Goal: Answer question/provide support: Share knowledge or assist other users

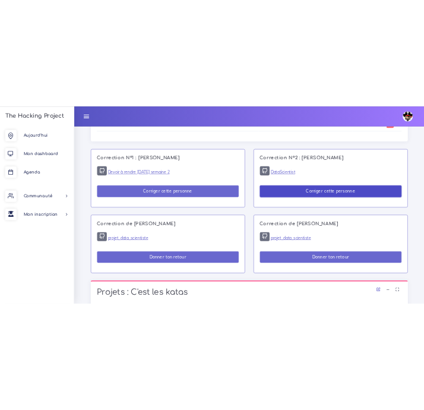
scroll to position [728, 0]
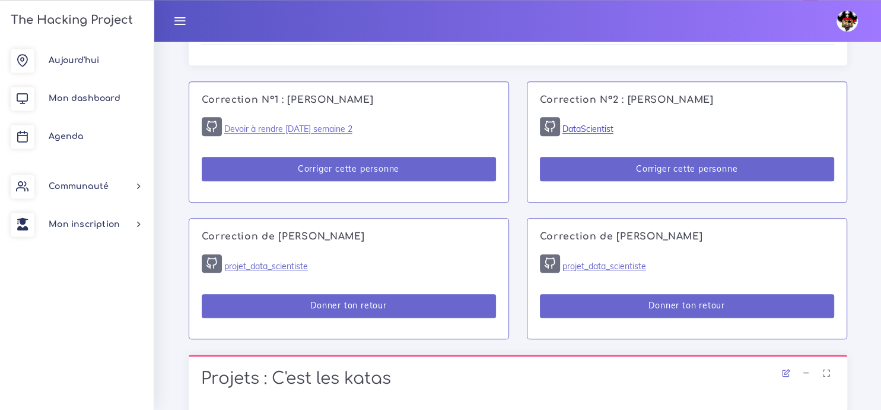
click at [599, 132] on link "DataScientist" at bounding box center [588, 129] width 51 height 11
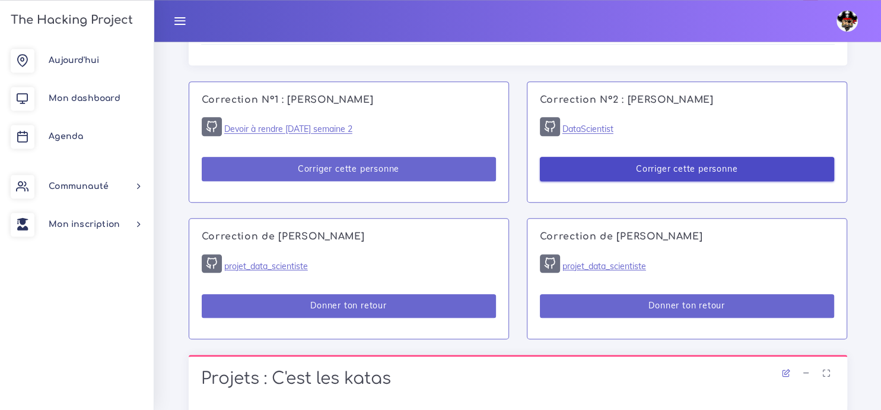
click at [654, 171] on button "Corriger cette personne" at bounding box center [687, 169] width 294 height 24
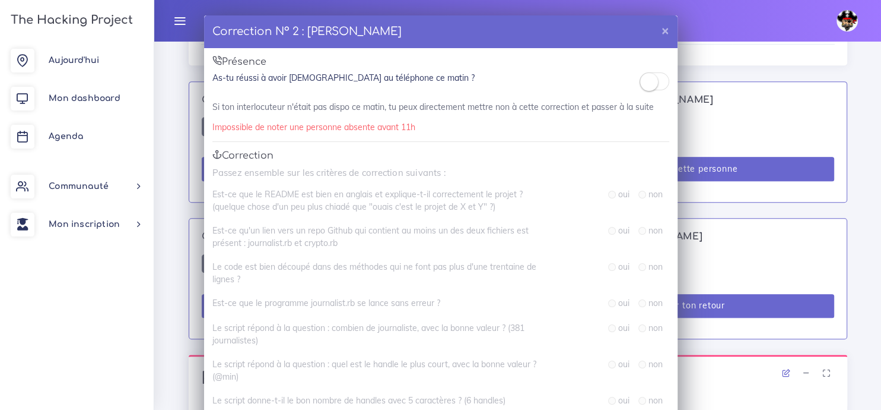
click at [657, 81] on small at bounding box center [649, 82] width 18 height 18
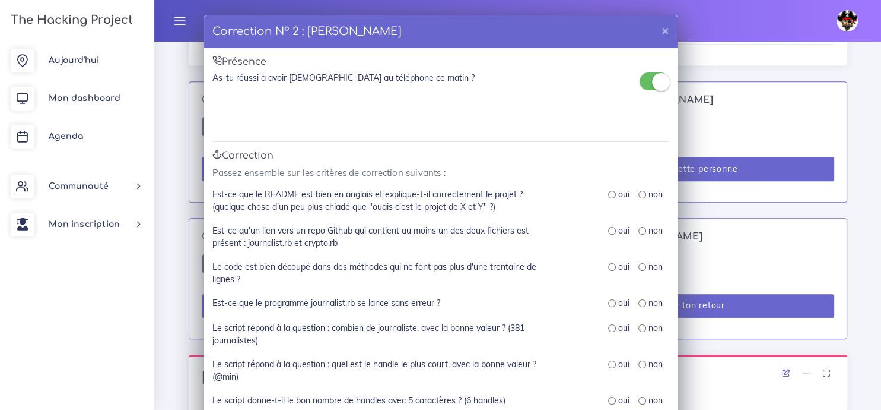
drag, startPoint x: 480, startPoint y: 18, endPoint x: 192, endPoint y: 24, distance: 287.9
click at [192, 24] on div "Correction N° 2 : [PERSON_NAME] × Présence As-tu réussi à avoir Christian au té…" at bounding box center [440, 205] width 881 height 410
click at [497, 26] on div "Correction N° 2 : [PERSON_NAME] ×" at bounding box center [441, 31] width 474 height 33
drag, startPoint x: 473, startPoint y: 25, endPoint x: 702, endPoint y: 70, distance: 232.9
click at [702, 70] on div "Correction N° 2 : [PERSON_NAME] × Présence As-tu réussi à avoir Christian au té…" at bounding box center [440, 205] width 881 height 410
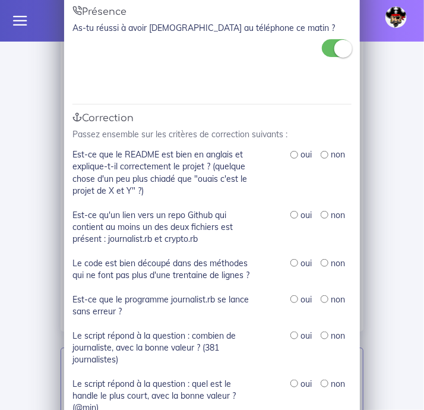
scroll to position [50, 0]
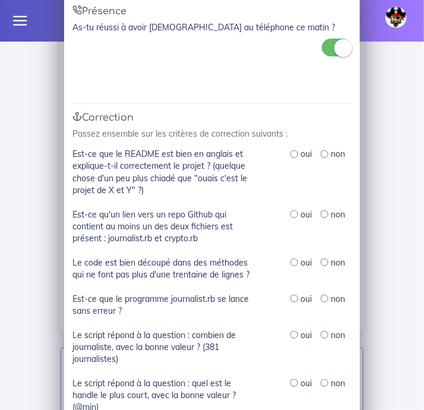
click at [294, 156] on input "radio" at bounding box center [294, 154] width 8 height 8
radio input "true"
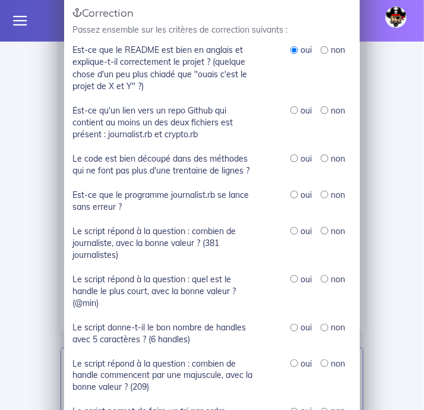
scroll to position [154, 0]
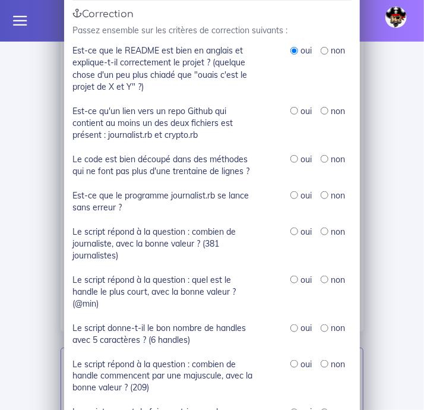
click at [293, 113] on input "radio" at bounding box center [294, 111] width 8 height 8
radio input "true"
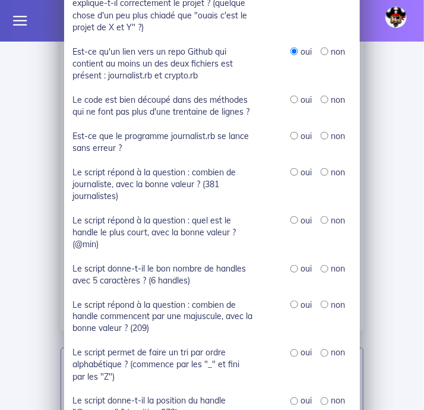
scroll to position [218, 0]
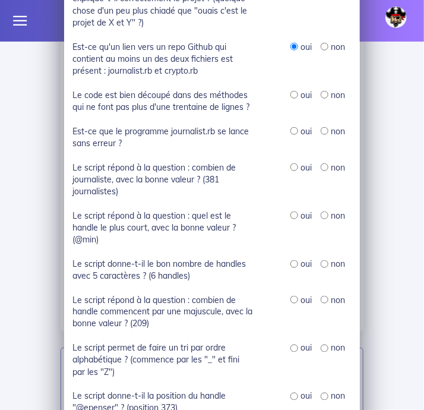
click at [292, 101] on div "oui" at bounding box center [300, 95] width 21 height 12
click at [292, 96] on input "radio" at bounding box center [294, 95] width 8 height 8
radio input "true"
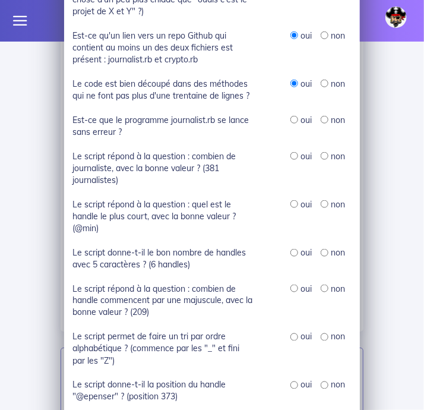
scroll to position [230, 0]
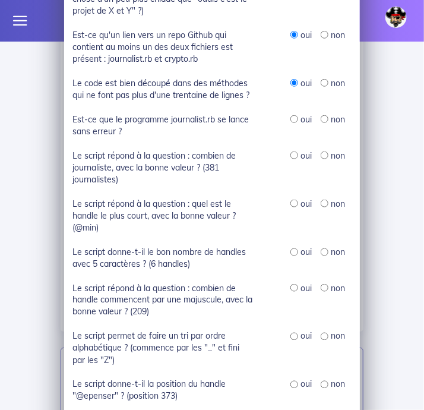
click at [291, 125] on div "oui" at bounding box center [300, 119] width 21 height 12
click at [293, 119] on input "radio" at bounding box center [294, 119] width 8 height 8
radio input "true"
click at [295, 157] on input "radio" at bounding box center [294, 155] width 8 height 8
radio input "true"
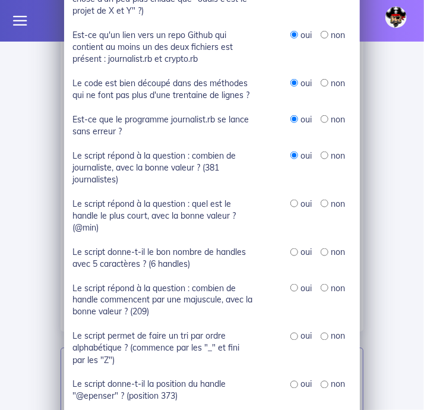
click at [294, 207] on input "radio" at bounding box center [294, 203] width 8 height 8
radio input "true"
click at [296, 256] on input "radio" at bounding box center [294, 252] width 8 height 8
radio input "true"
click at [324, 291] on input "radio" at bounding box center [325, 288] width 8 height 8
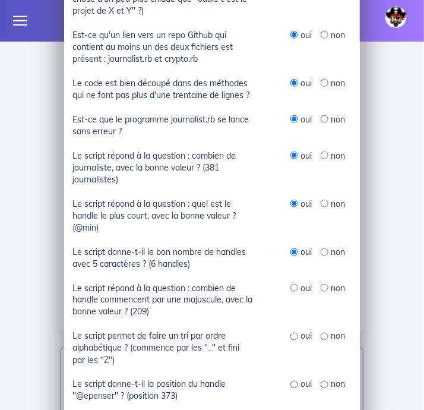
radio input "true"
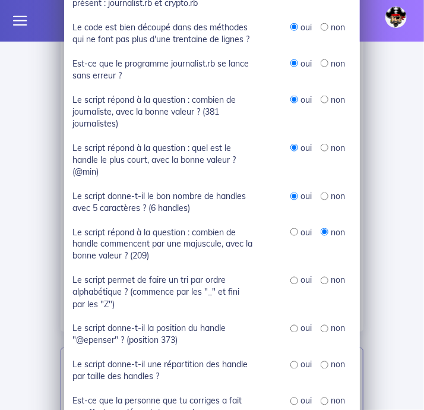
scroll to position [293, 0]
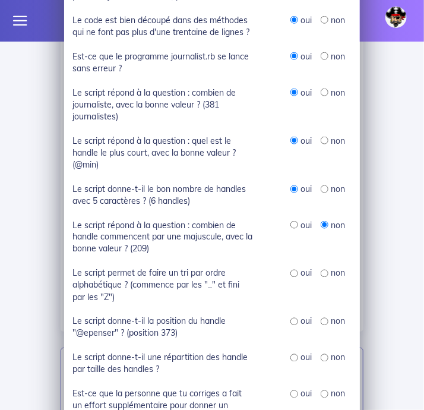
click at [331, 278] on label "non" at bounding box center [338, 273] width 14 height 12
click at [321, 274] on input "radio" at bounding box center [325, 273] width 8 height 8
radio input "true"
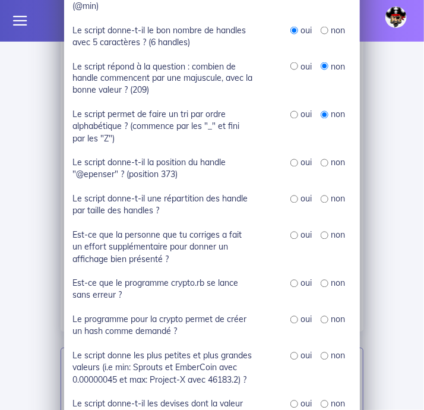
scroll to position [449, 0]
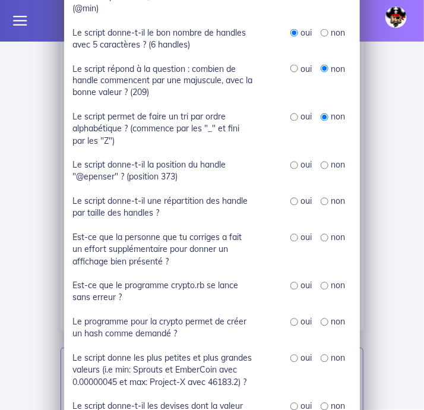
click at [324, 169] on input "radio" at bounding box center [325, 165] width 8 height 8
radio input "true"
click at [295, 205] on input "radio" at bounding box center [294, 202] width 8 height 8
radio input "true"
click at [293, 286] on input "radio" at bounding box center [294, 286] width 8 height 8
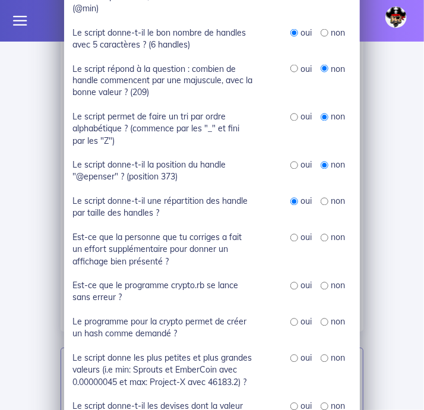
radio input "true"
click at [376, 202] on div "Correction N° 2 : [PERSON_NAME] × Présence As-tu réussi à avoir Christian au té…" at bounding box center [212, 205] width 424 height 410
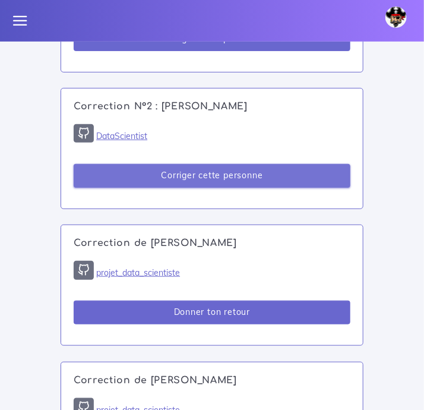
scroll to position [1119, 0]
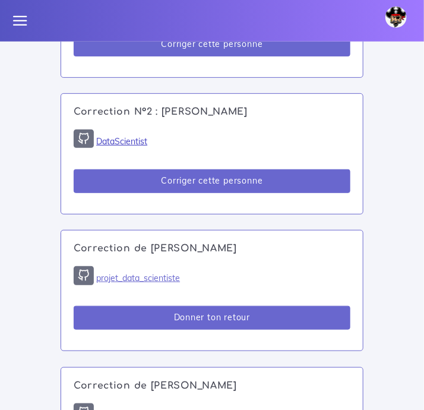
click at [107, 147] on link "DataScientist" at bounding box center [121, 141] width 51 height 11
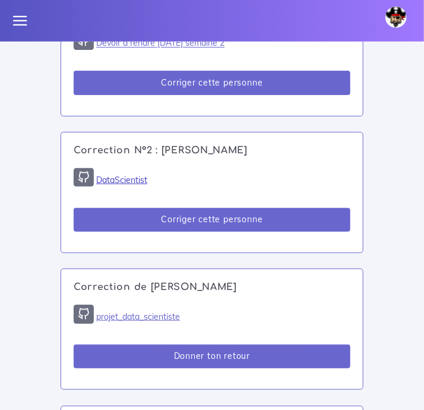
scroll to position [1085, 0]
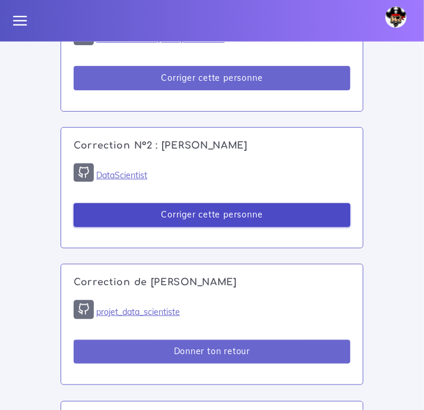
click at [183, 227] on button "Corriger cette personne" at bounding box center [212, 215] width 277 height 24
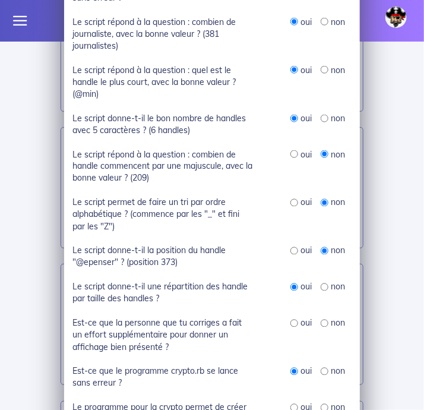
scroll to position [366, 0]
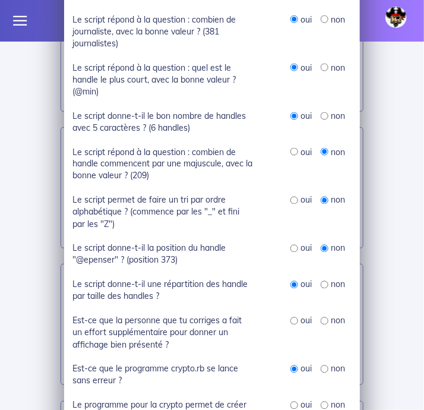
click at [294, 156] on input "radio" at bounding box center [294, 152] width 8 height 8
radio input "true"
click at [323, 154] on input "radio" at bounding box center [325, 152] width 8 height 8
radio input "true"
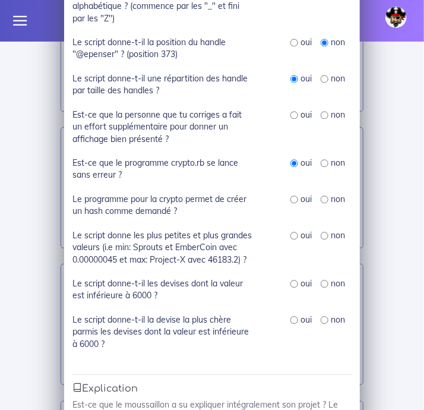
scroll to position [636, 0]
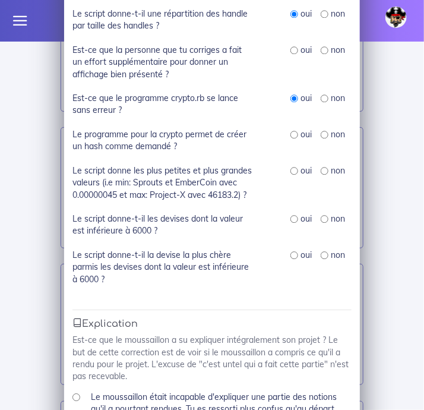
click at [294, 137] on input "radio" at bounding box center [294, 135] width 8 height 8
radio input "true"
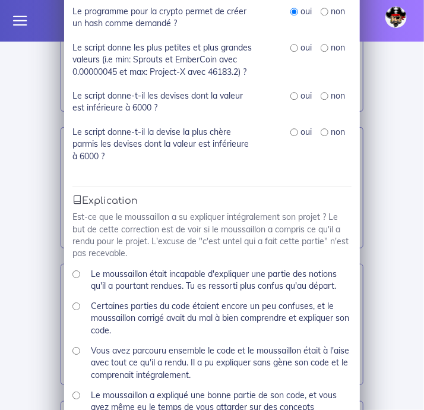
scroll to position [770, 0]
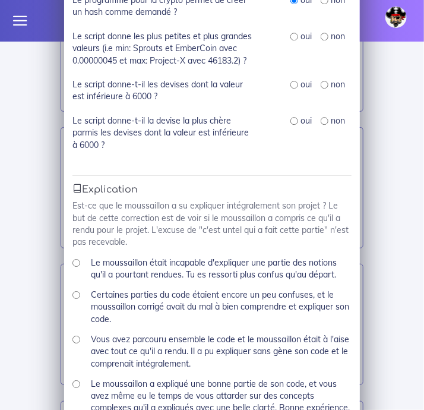
click at [292, 88] on input "radio" at bounding box center [294, 85] width 8 height 8
radio input "true"
click at [296, 122] on input "radio" at bounding box center [294, 121] width 8 height 8
radio input "true"
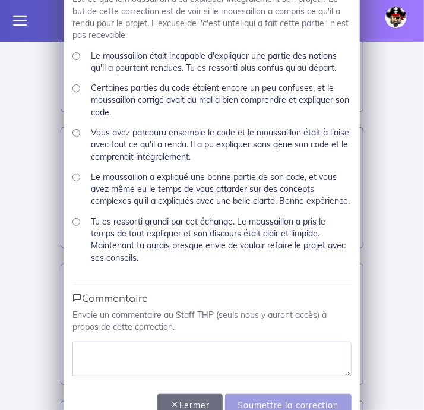
scroll to position [981, 0]
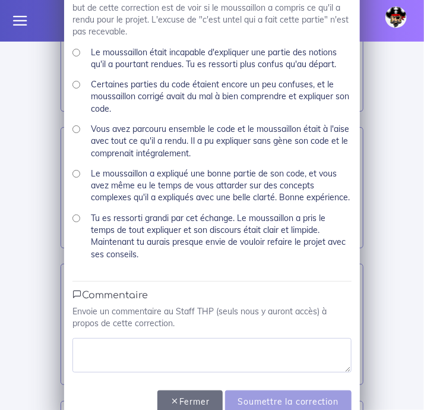
click at [77, 177] on input "Le moussaillon a expliqué une bonne partie de son code, et vous avez même eu le…" at bounding box center [76, 174] width 8 height 8
radio input "true"
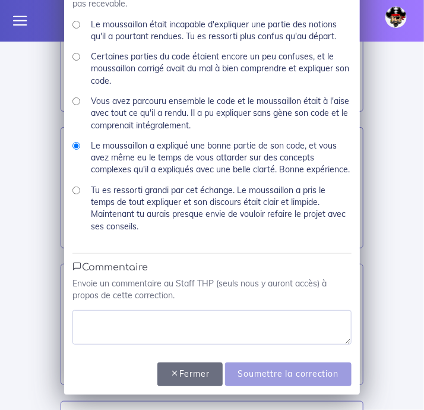
click at [39, 93] on div "Correction N° 2 : [PERSON_NAME] × Présence As-tu réussi à avoir Christian au té…" at bounding box center [212, 205] width 424 height 410
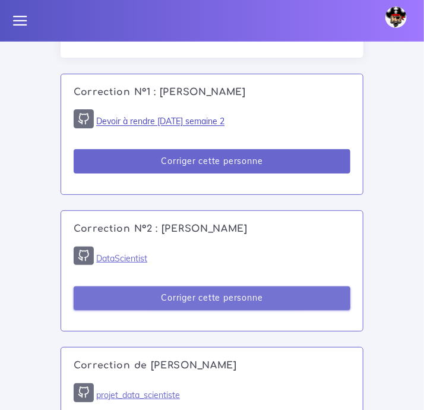
scroll to position [1001, 0]
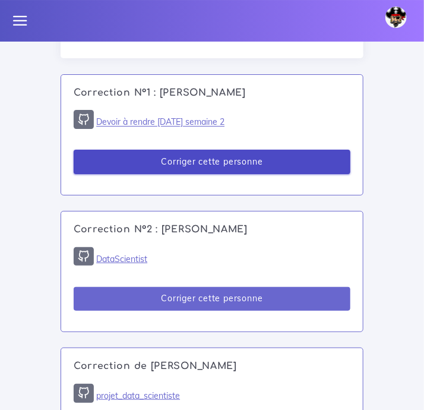
click at [184, 174] on button "Corriger cette personne" at bounding box center [212, 162] width 277 height 24
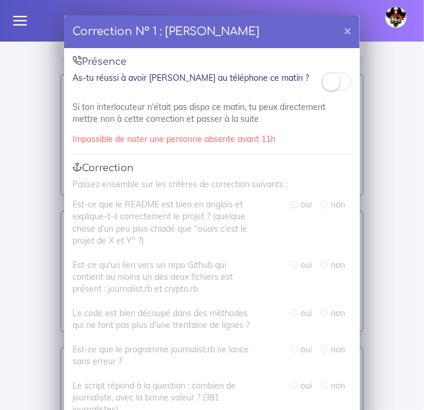
click at [337, 84] on small at bounding box center [331, 82] width 18 height 18
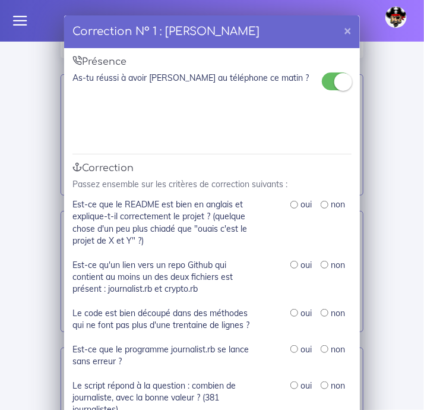
click at [337, 84] on small at bounding box center [343, 82] width 18 height 18
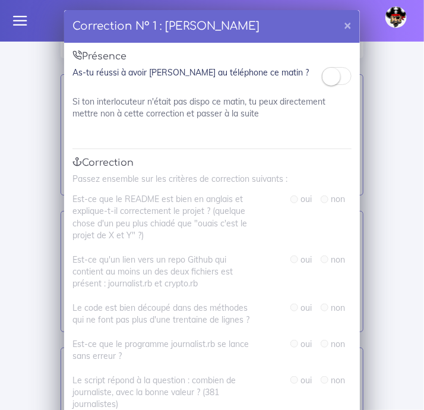
scroll to position [8, 0]
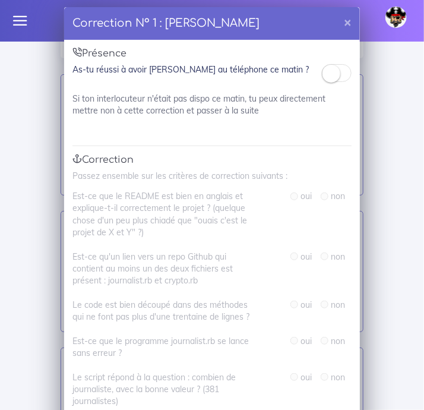
click at [333, 78] on small at bounding box center [331, 74] width 18 height 18
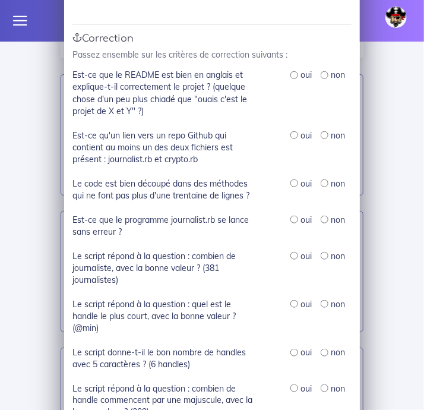
scroll to position [130, 0]
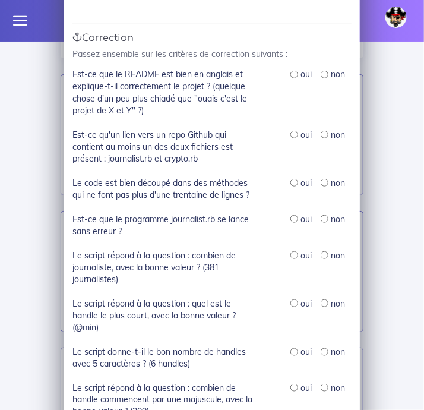
click at [11, 106] on div "Correction N° 1 : [PERSON_NAME] × Présence As-tu réussi à avoir [PERSON_NAME] a…" at bounding box center [212, 205] width 424 height 410
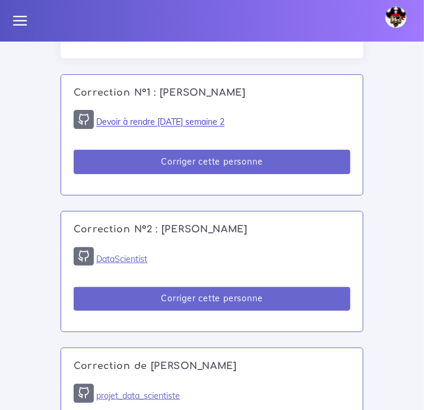
click at [156, 128] on link "Devoir à rendre [DATE] semaine 2" at bounding box center [160, 122] width 128 height 11
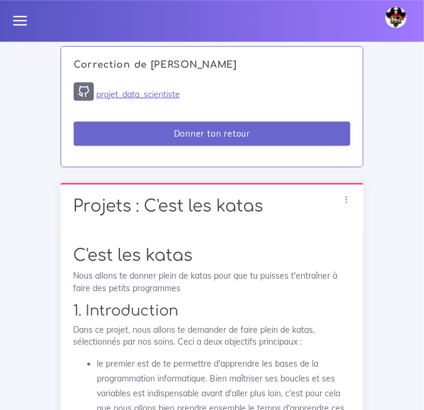
scroll to position [1439, 0]
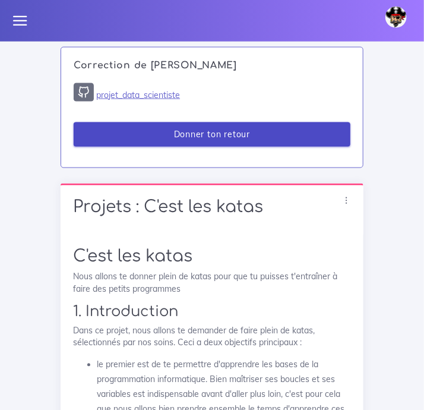
click at [237, 147] on button "Donner ton retour" at bounding box center [212, 134] width 277 height 24
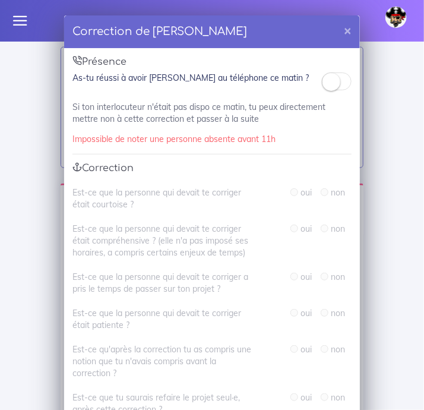
click at [329, 83] on small at bounding box center [331, 82] width 18 height 18
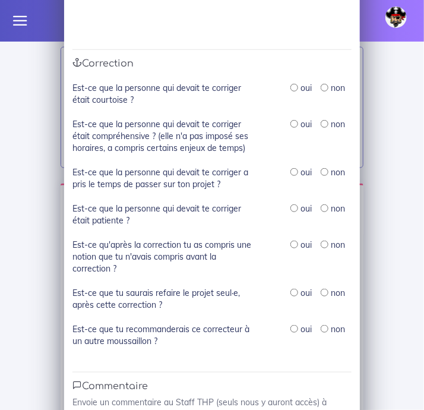
scroll to position [107, 0]
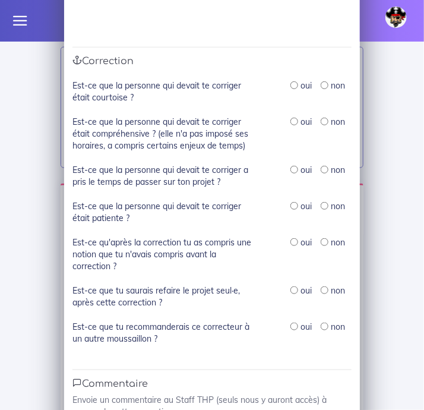
click at [297, 84] on input "radio" at bounding box center [294, 85] width 8 height 8
radio input "true"
click at [297, 84] on input "radio" at bounding box center [294, 85] width 8 height 8
click at [294, 124] on input "radio" at bounding box center [294, 122] width 8 height 8
radio input "true"
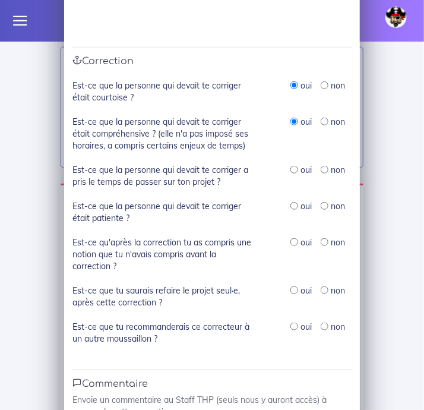
click at [296, 170] on input "radio" at bounding box center [294, 170] width 8 height 8
radio input "true"
click at [295, 207] on input "radio" at bounding box center [294, 206] width 8 height 8
radio input "true"
click at [296, 244] on input "radio" at bounding box center [294, 242] width 8 height 8
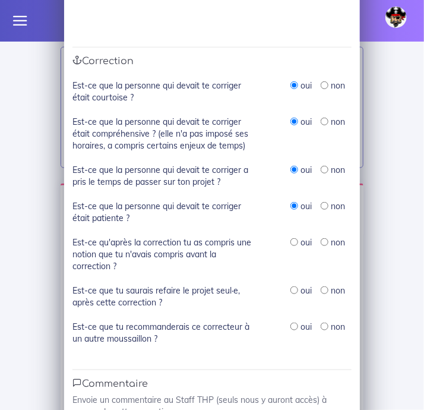
radio input "true"
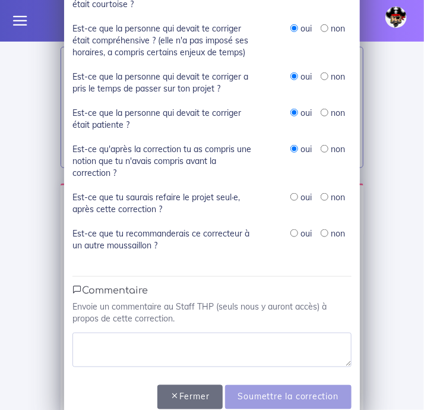
scroll to position [202, 0]
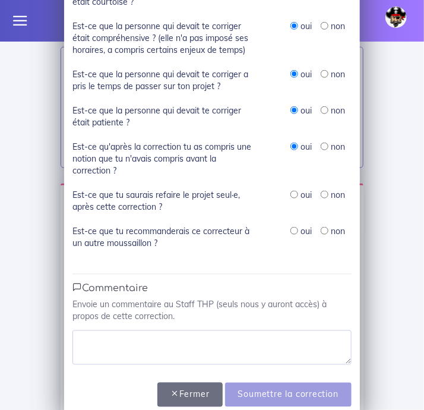
click at [294, 195] on input "radio" at bounding box center [294, 195] width 8 height 8
radio input "true"
click at [290, 233] on input "radio" at bounding box center [294, 231] width 8 height 8
radio input "true"
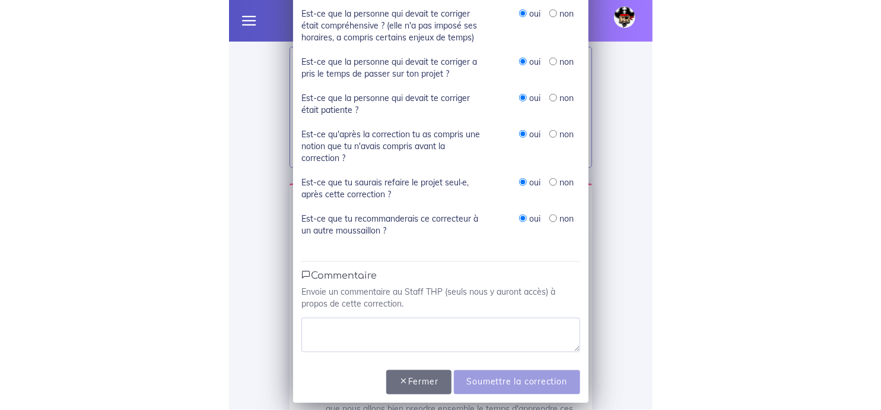
scroll to position [227, 0]
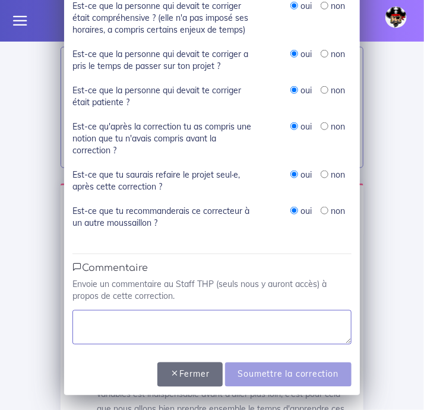
click at [195, 322] on textarea at bounding box center [211, 327] width 279 height 34
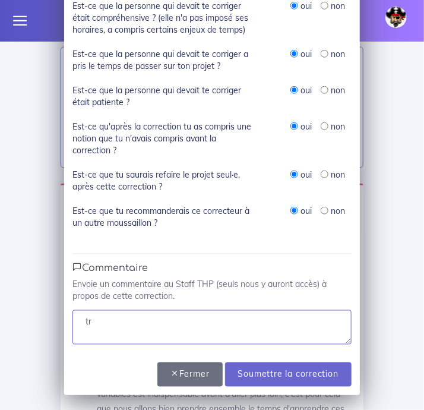
type textarea "t"
type textarea "b"
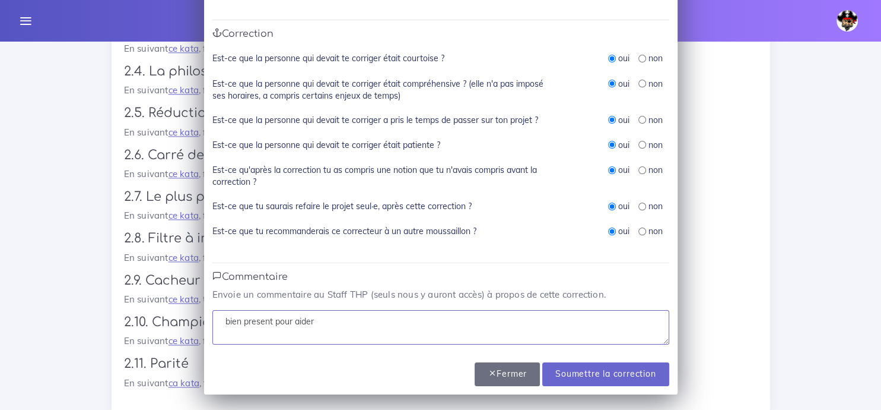
scroll to position [119, 0]
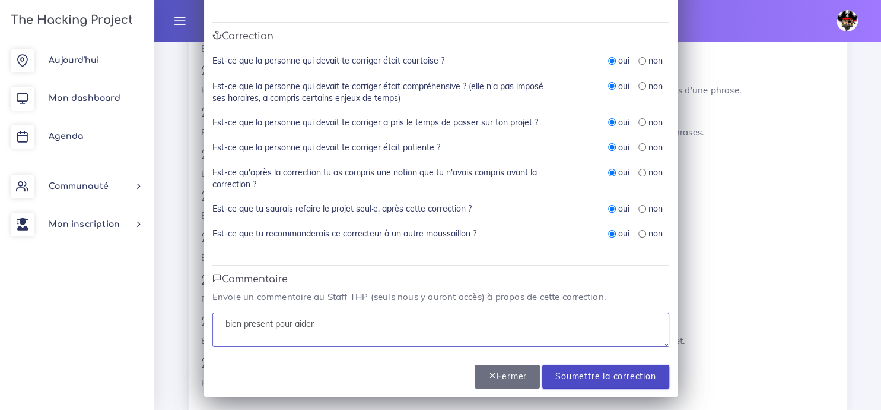
type textarea "bien present pour aider"
click at [578, 375] on input "Soumettre la correction" at bounding box center [606, 376] width 126 height 24
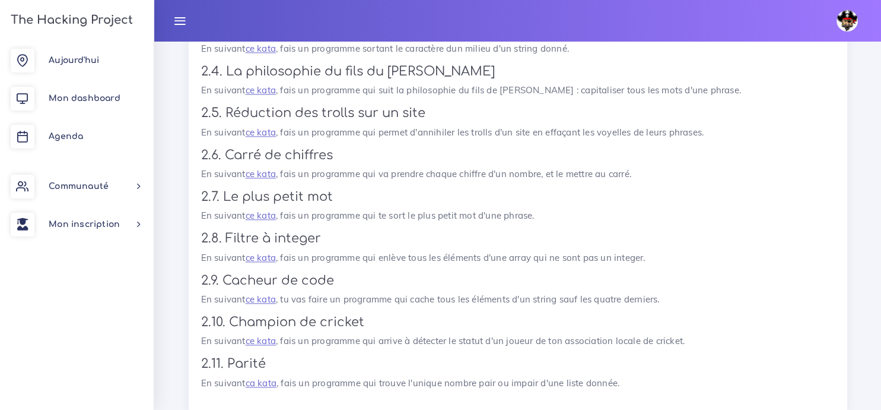
scroll to position [830, 0]
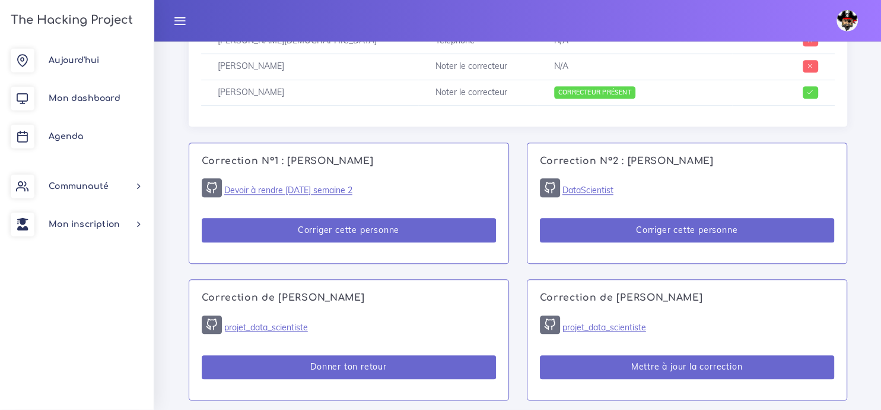
scroll to position [670, 0]
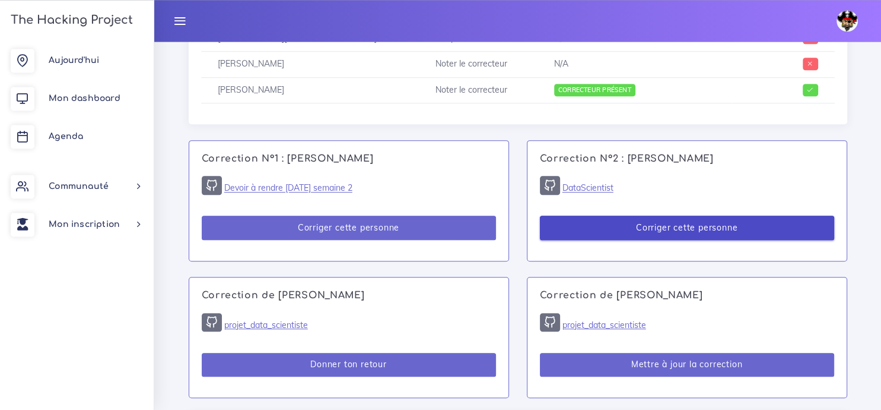
click at [608, 229] on button "Corriger cette personne" at bounding box center [687, 227] width 294 height 24
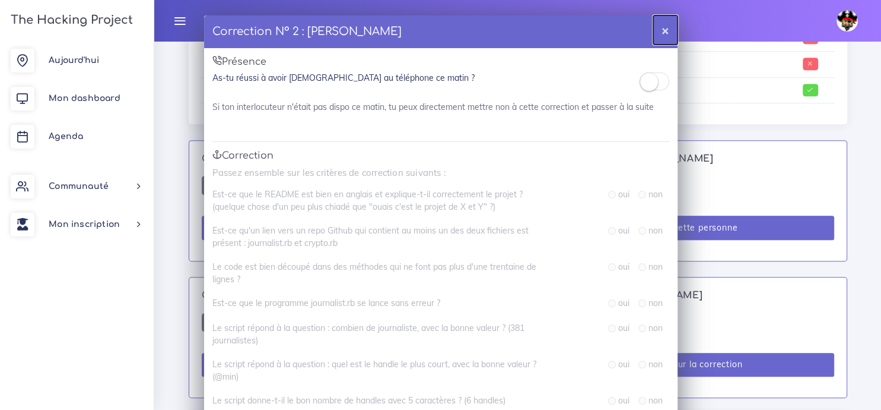
click at [661, 32] on button "×" at bounding box center [665, 29] width 24 height 29
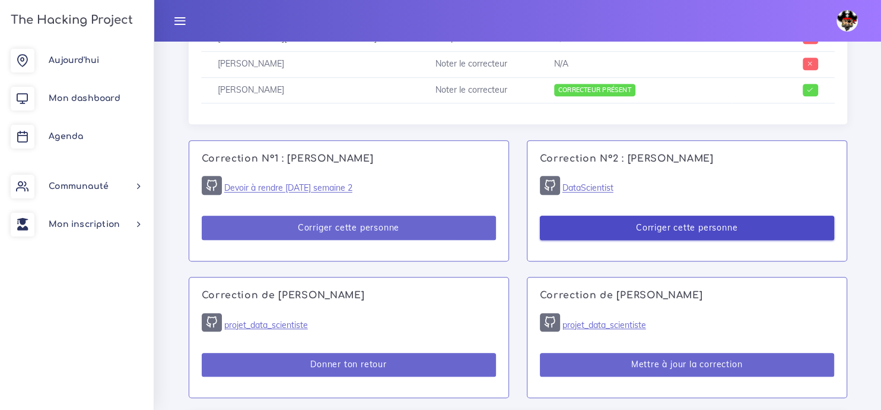
click at [670, 236] on button "Corriger cette personne" at bounding box center [687, 227] width 294 height 24
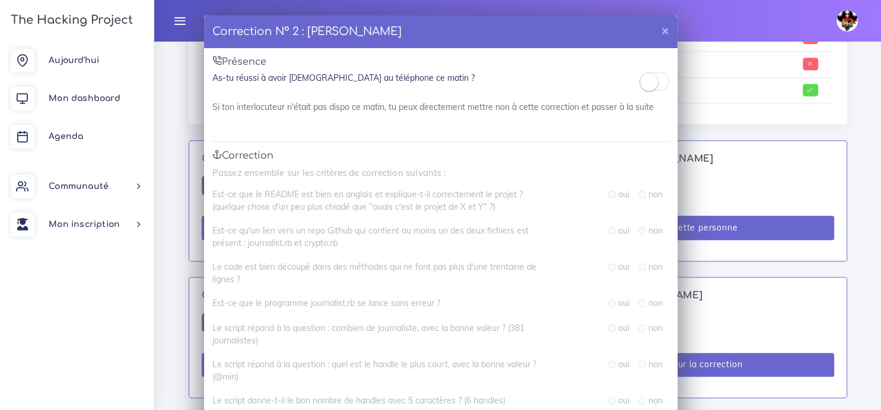
click at [644, 90] on div at bounding box center [655, 84] width 30 height 24
click at [651, 77] on small at bounding box center [649, 82] width 18 height 18
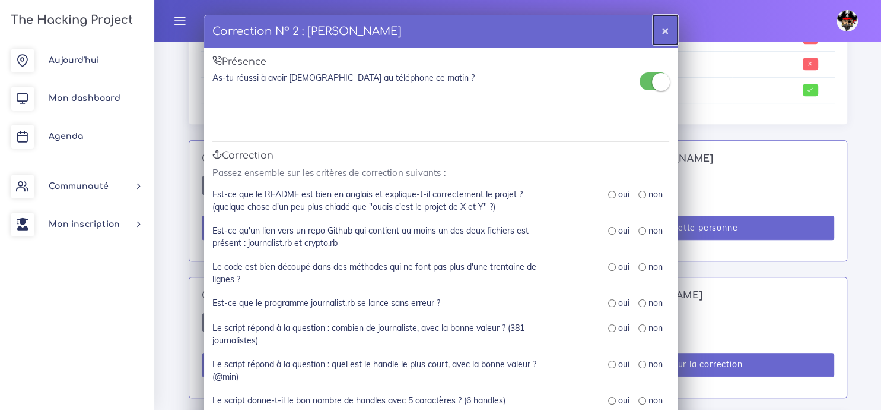
click at [664, 34] on button "×" at bounding box center [665, 29] width 24 height 29
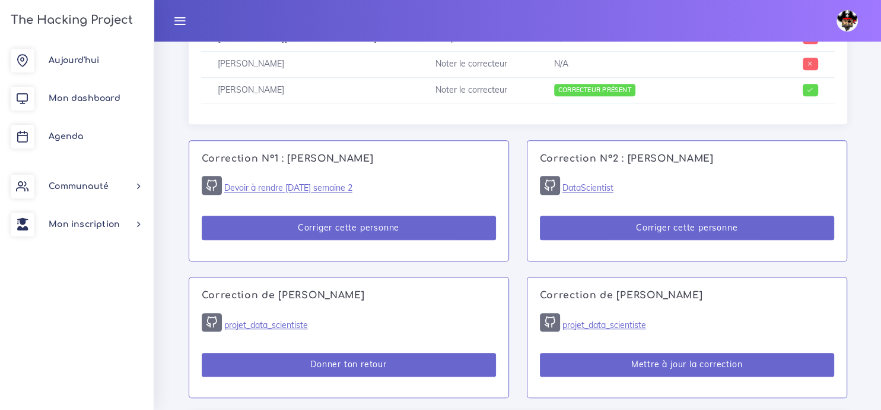
click at [588, 164] on h4 "Correction N°2 : [PERSON_NAME]" at bounding box center [687, 158] width 294 height 11
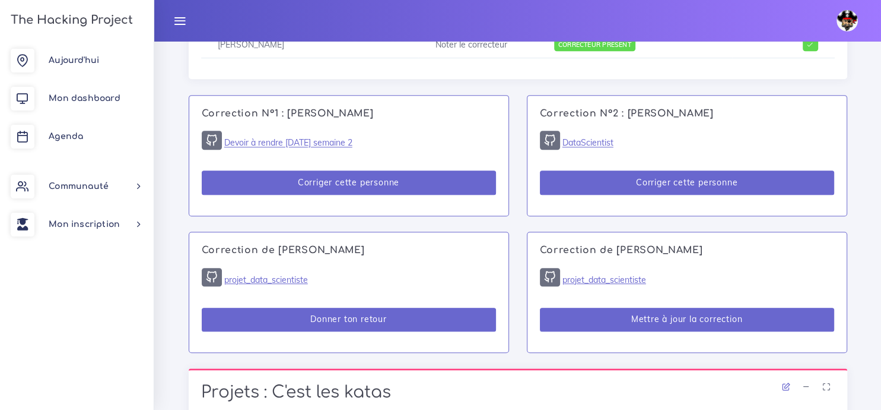
scroll to position [713, 0]
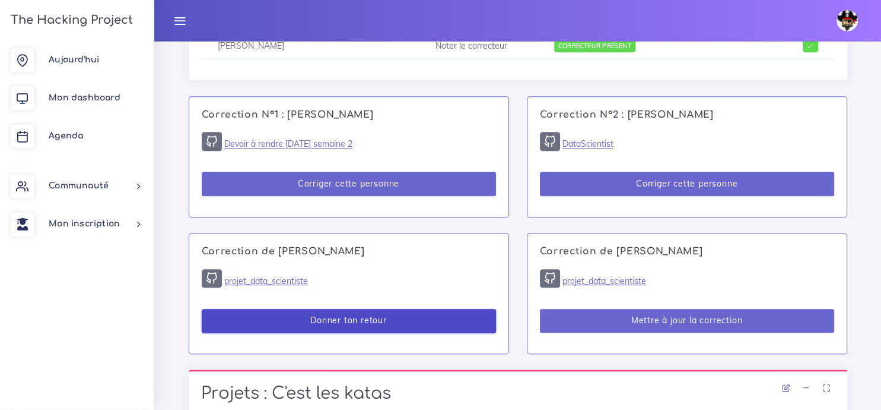
click at [344, 325] on button "Donner ton retour" at bounding box center [349, 321] width 294 height 24
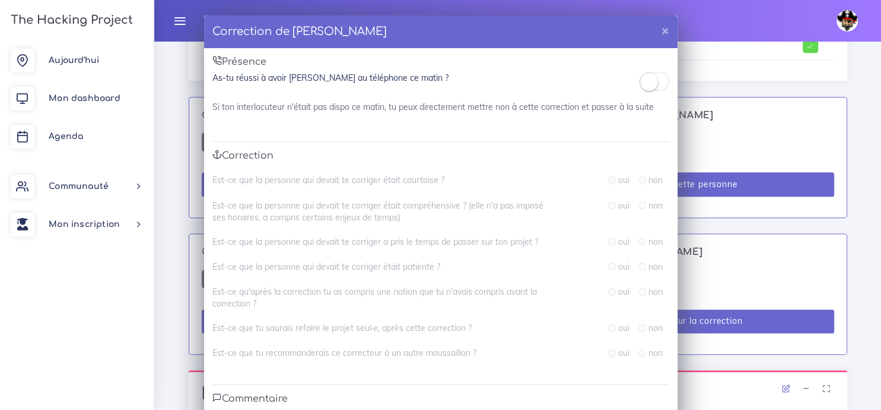
click at [652, 84] on small at bounding box center [649, 82] width 18 height 18
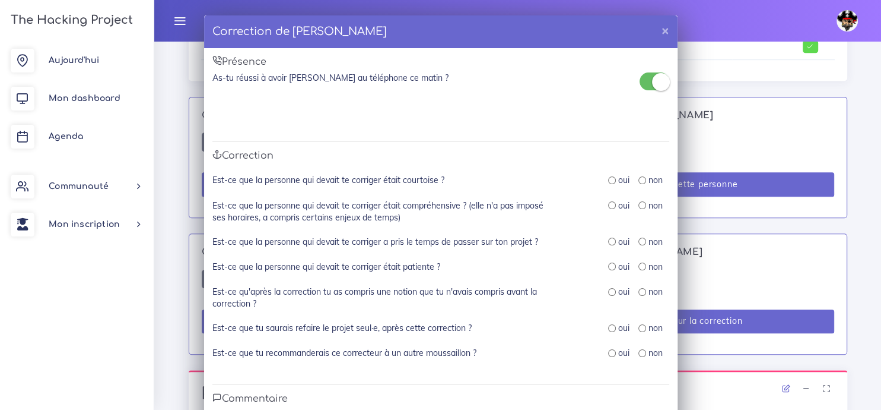
click at [610, 186] on div "oui non" at bounding box center [638, 180] width 61 height 13
click at [610, 183] on input "radio" at bounding box center [612, 180] width 8 height 8
radio input "true"
click at [610, 204] on input "radio" at bounding box center [612, 205] width 8 height 8
radio input "true"
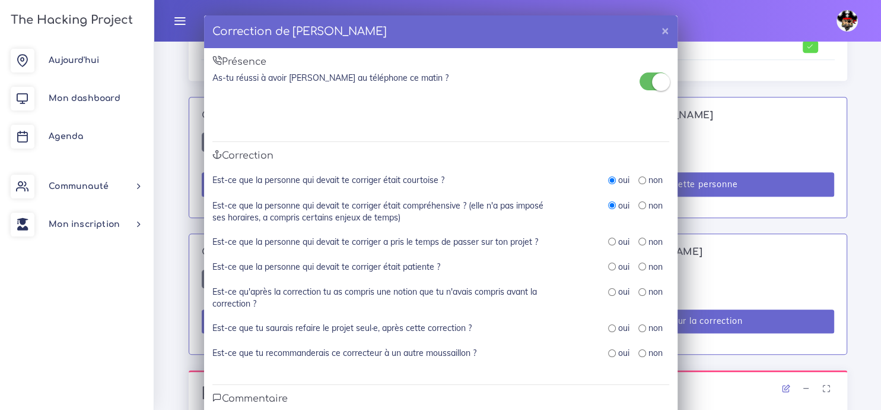
click at [608, 243] on input "radio" at bounding box center [612, 241] width 8 height 8
radio input "true"
click at [614, 264] on input "radio" at bounding box center [612, 266] width 8 height 8
radio input "true"
click at [614, 293] on input "radio" at bounding box center [612, 292] width 8 height 8
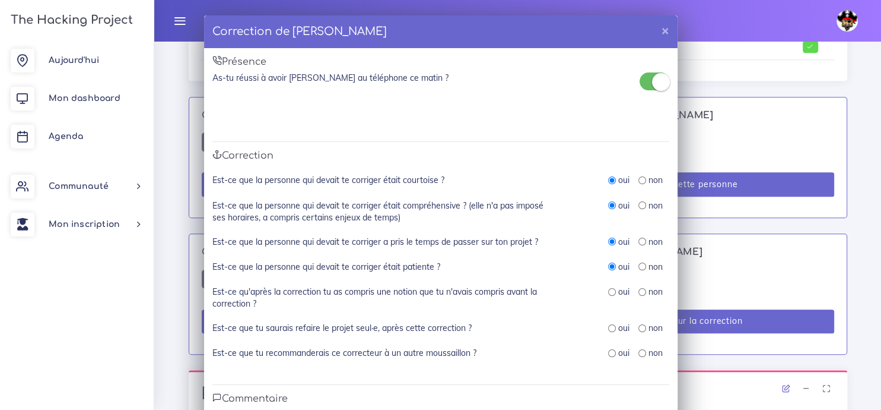
radio input "true"
click at [614, 329] on input "radio" at bounding box center [612, 328] width 8 height 8
radio input "true"
click at [613, 357] on div "oui" at bounding box center [618, 353] width 21 height 12
click at [613, 354] on input "radio" at bounding box center [612, 353] width 8 height 8
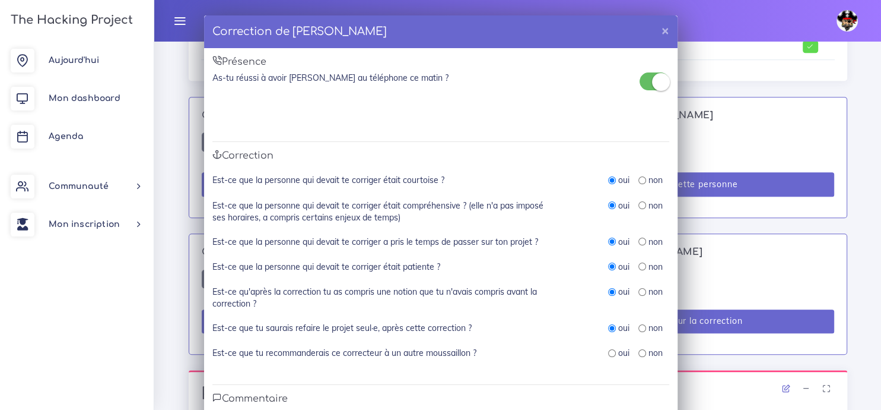
radio input "true"
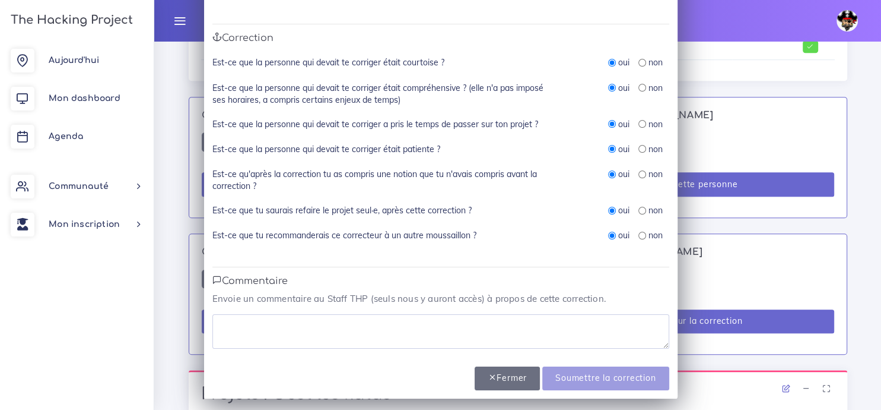
scroll to position [120, 0]
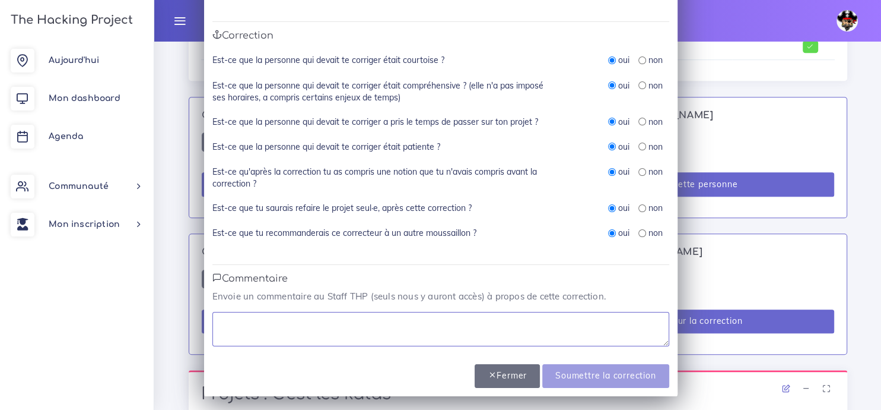
click at [501, 326] on textarea at bounding box center [440, 329] width 457 height 34
click at [237, 328] on textarea "tres bon personne qui" at bounding box center [440, 329] width 457 height 34
click at [344, 313] on textarea "très bon personne qui" at bounding box center [440, 329] width 457 height 34
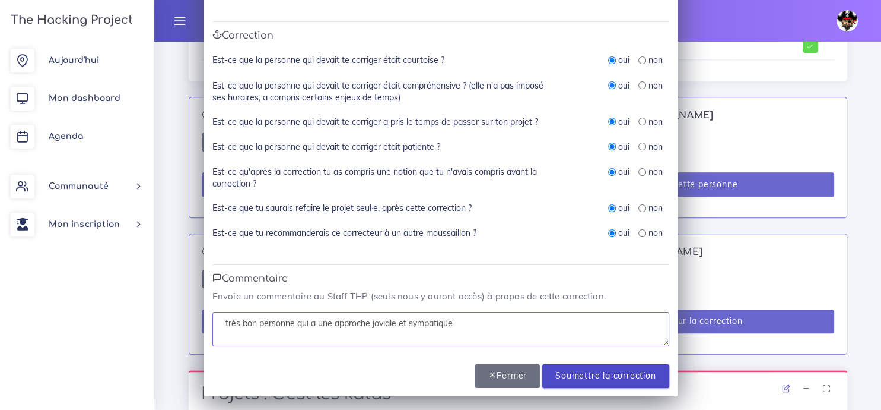
type textarea "très bon personne qui a une approche joviale et sympatique"
click at [593, 370] on input "Soumettre la correction" at bounding box center [606, 376] width 126 height 24
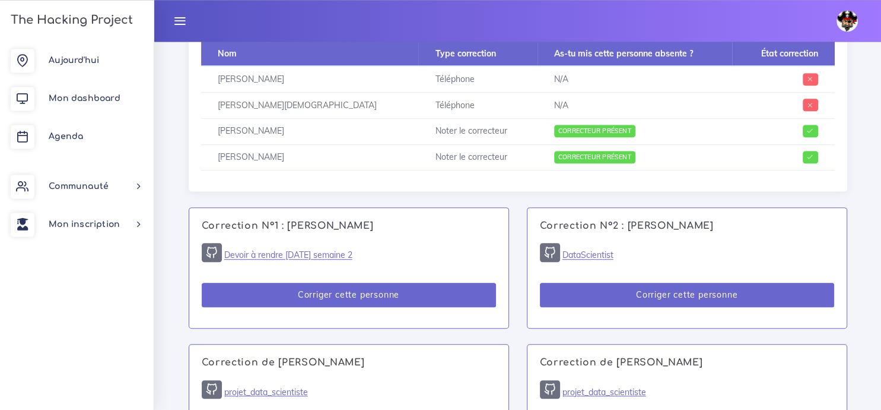
scroll to position [598, 0]
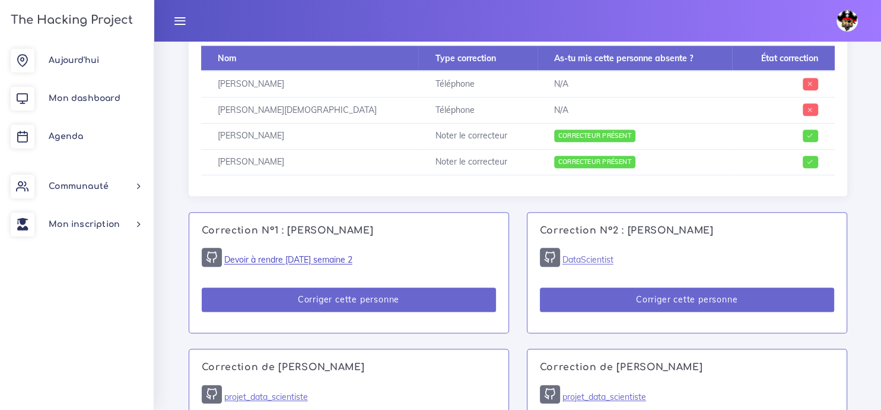
click at [318, 262] on link "Devoir à rendre [DATE] semaine 2" at bounding box center [288, 260] width 128 height 11
click at [554, 137] on span "Correcteur présent" at bounding box center [594, 135] width 81 height 12
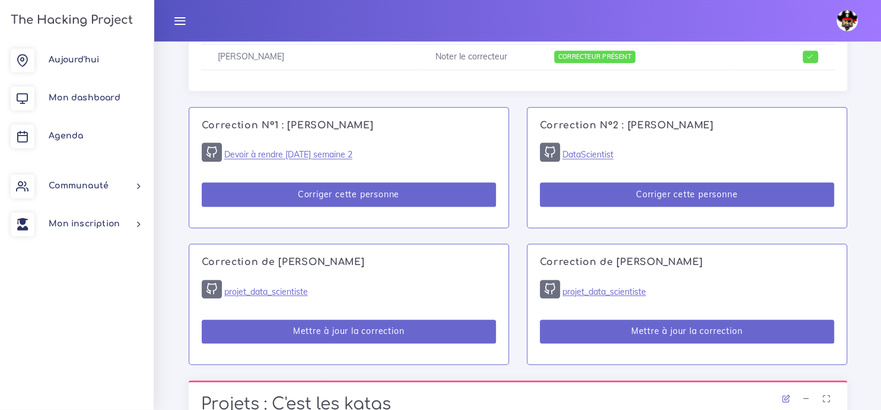
scroll to position [704, 0]
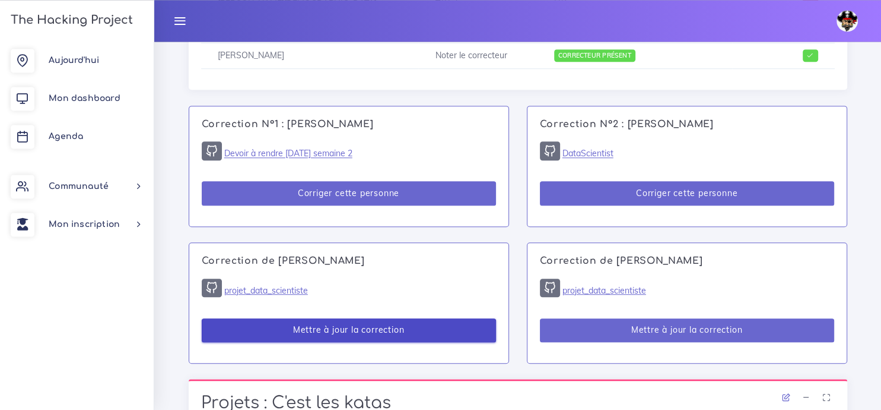
click at [360, 329] on button "Mettre à jour la correction" at bounding box center [349, 330] width 294 height 24
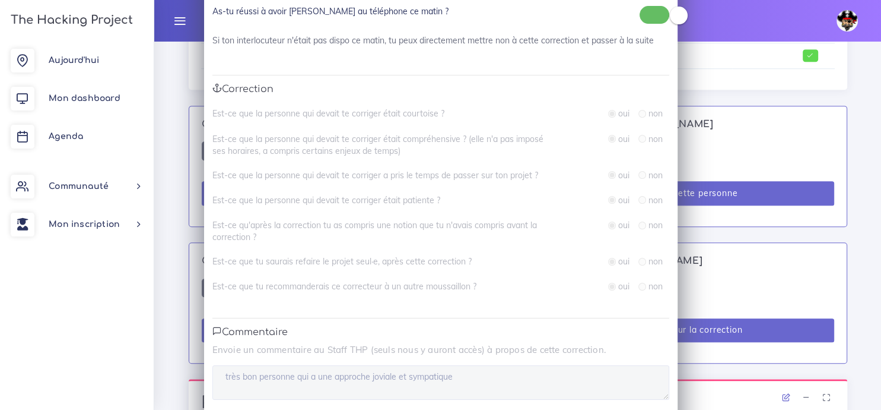
scroll to position [60, 0]
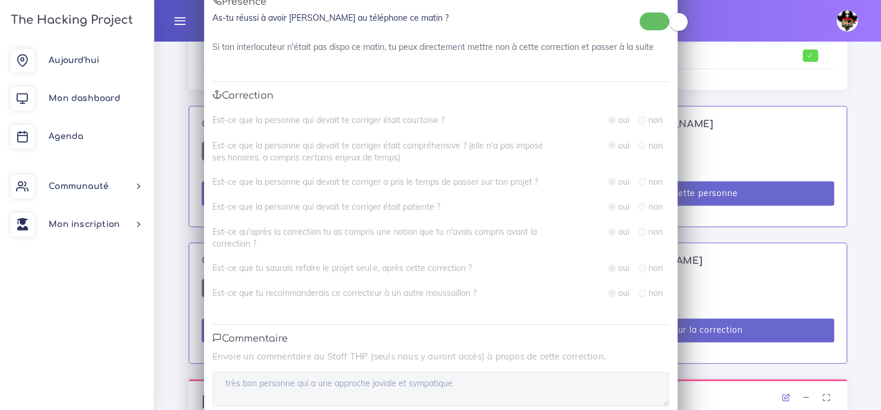
click at [701, 31] on div "Correction de [PERSON_NAME] × Présence As-tu réussi à avoir [PERSON_NAME] au té…" at bounding box center [440, 205] width 881 height 410
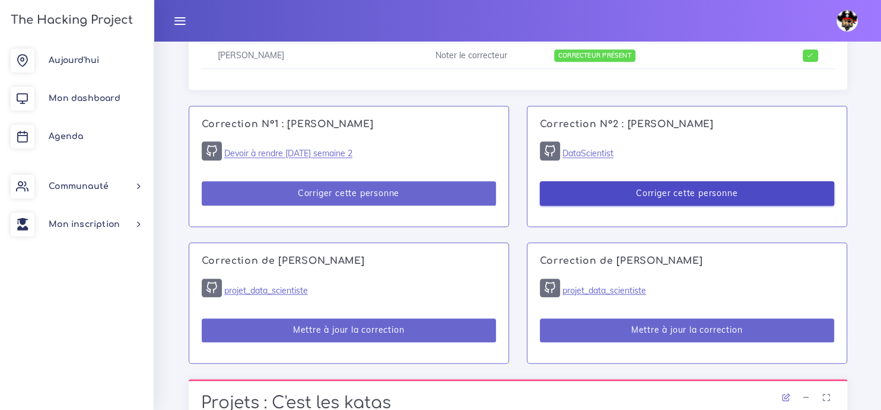
click at [602, 191] on button "Corriger cette personne" at bounding box center [687, 193] width 294 height 24
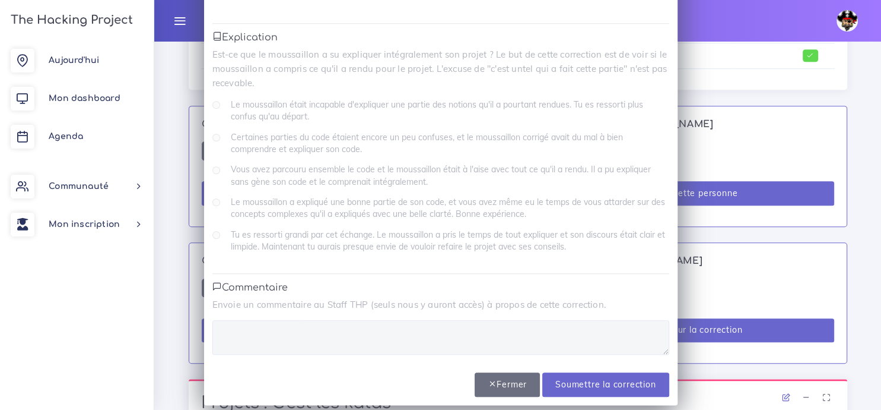
scroll to position [724, 0]
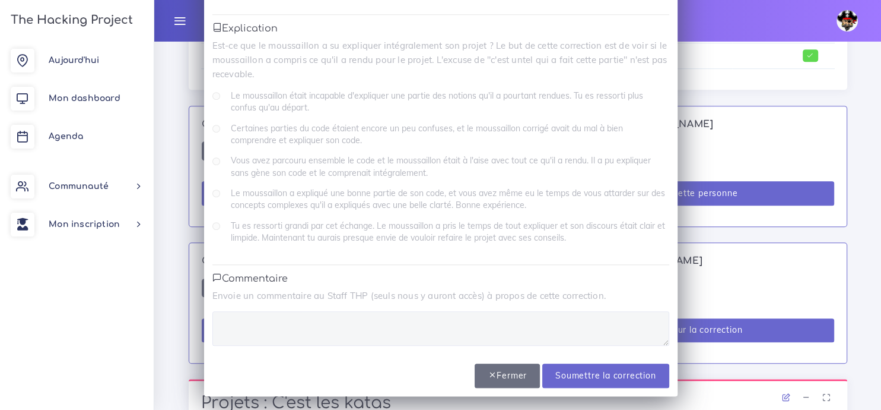
click at [323, 108] on label "Le moussaillon était incapable d'expliquer une partie des notions qu'il a pourt…" at bounding box center [450, 102] width 439 height 24
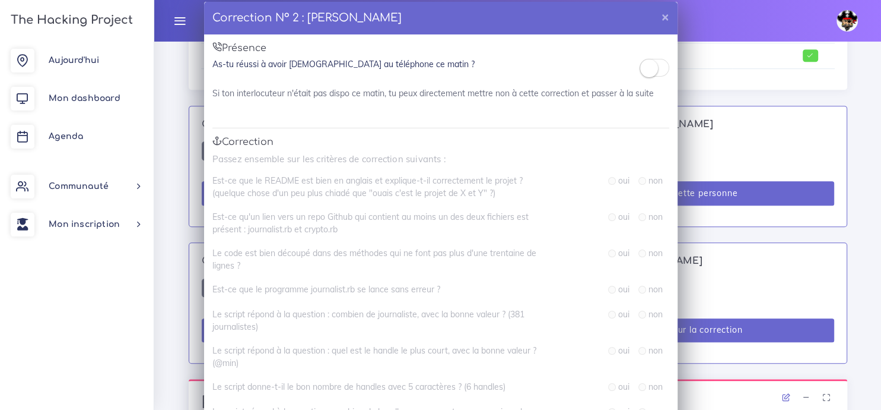
scroll to position [0, 0]
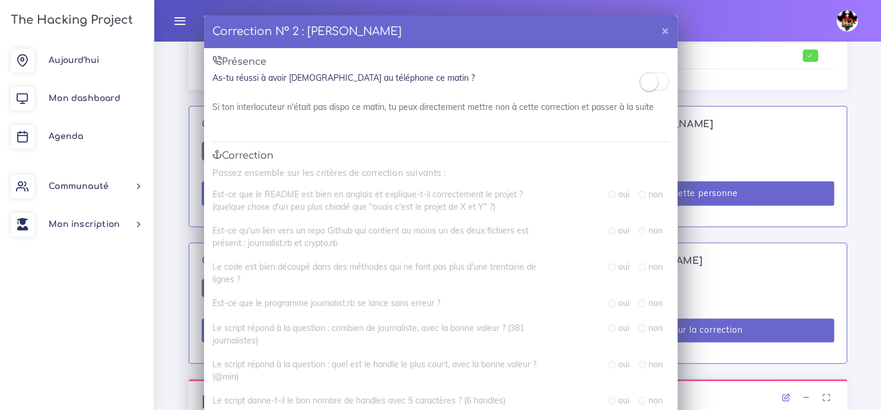
click at [645, 84] on small at bounding box center [649, 82] width 18 height 18
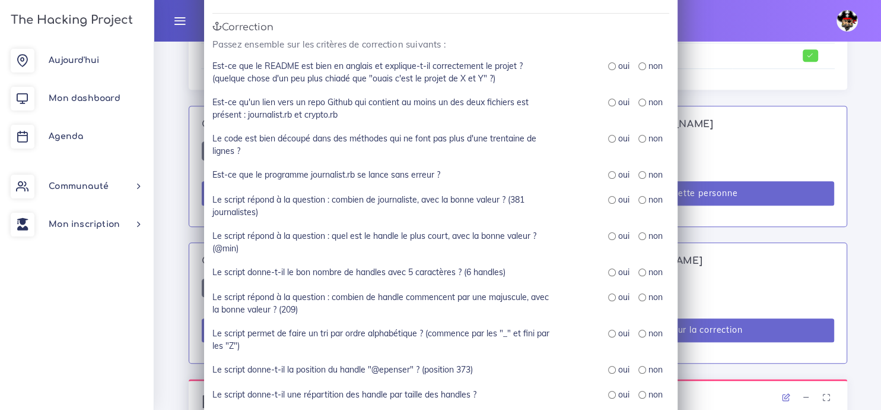
scroll to position [128, 0]
click at [642, 69] on input "radio" at bounding box center [643, 67] width 8 height 8
radio input "true"
click at [613, 103] on input "radio" at bounding box center [612, 103] width 8 height 8
radio input "true"
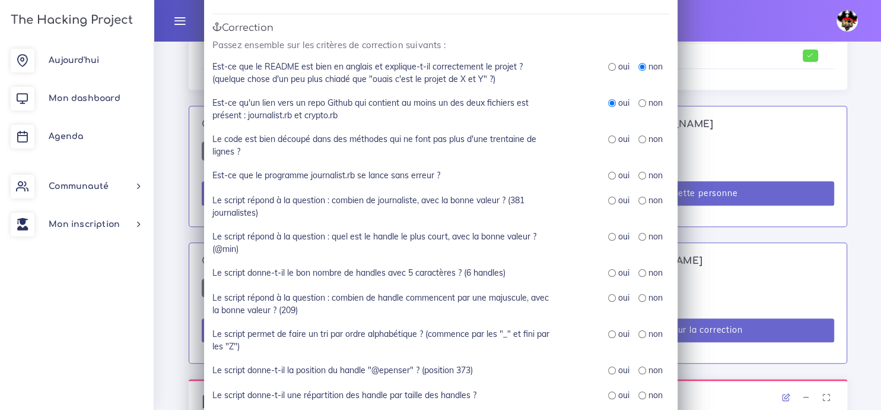
click at [613, 139] on input "radio" at bounding box center [612, 139] width 8 height 8
radio input "true"
click at [611, 177] on input "radio" at bounding box center [612, 176] width 8 height 8
radio input "true"
click at [613, 201] on input "radio" at bounding box center [612, 200] width 8 height 8
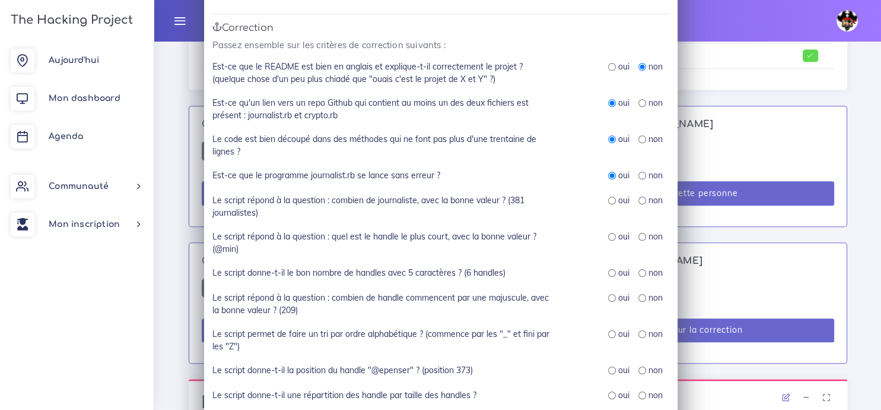
radio input "true"
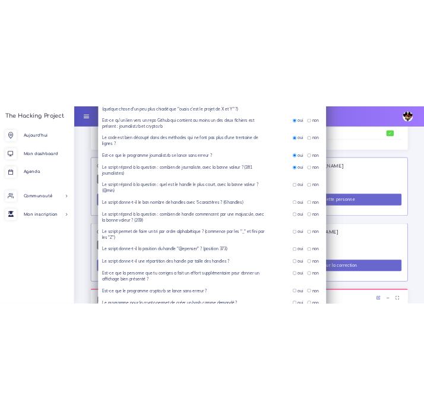
scroll to position [204, 0]
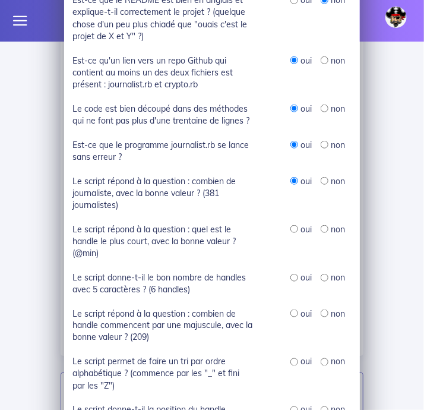
click at [55, 147] on div "Correction N° 2 : [PERSON_NAME] × Présence As-tu réussi à avoir Christian au té…" at bounding box center [212, 205] width 424 height 410
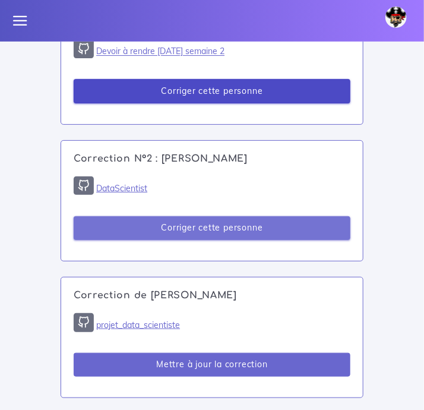
scroll to position [1082, 0]
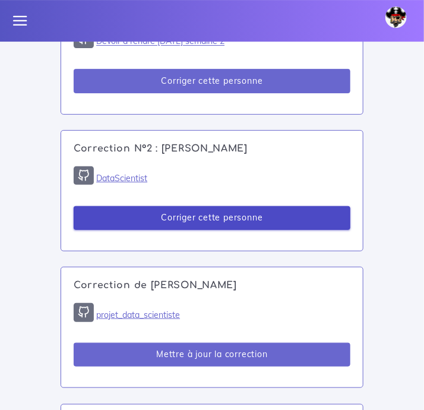
click at [170, 230] on button "Corriger cette personne" at bounding box center [212, 218] width 277 height 24
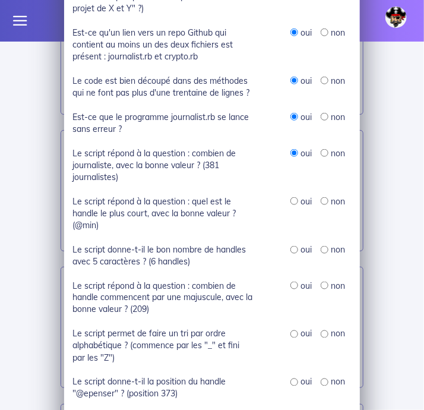
scroll to position [231, 0]
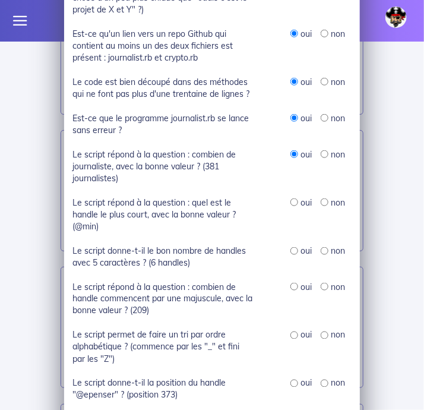
click at [295, 204] on input "radio" at bounding box center [294, 202] width 8 height 8
radio input "true"
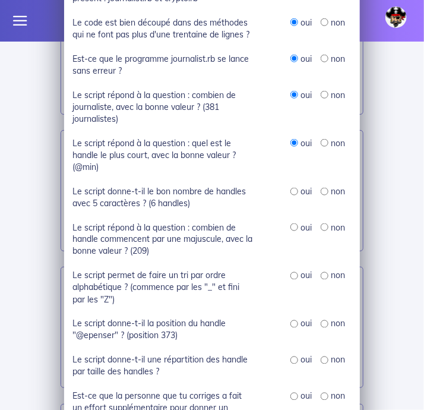
scroll to position [303, 0]
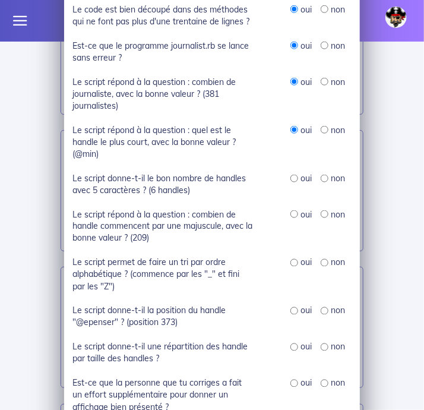
click at [295, 182] on input "radio" at bounding box center [294, 179] width 8 height 8
radio input "true"
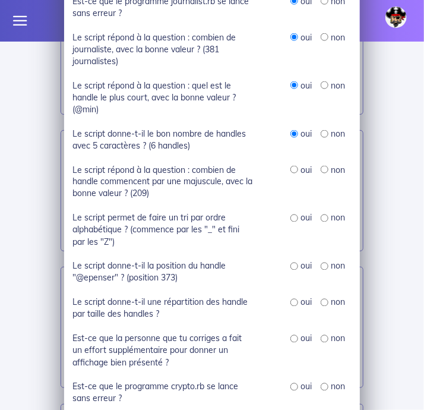
scroll to position [348, 0]
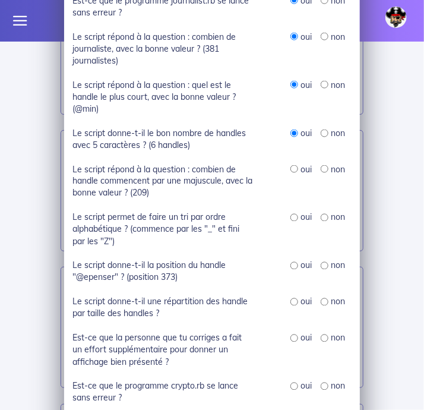
click at [326, 173] on input "radio" at bounding box center [325, 169] width 8 height 8
radio input "true"
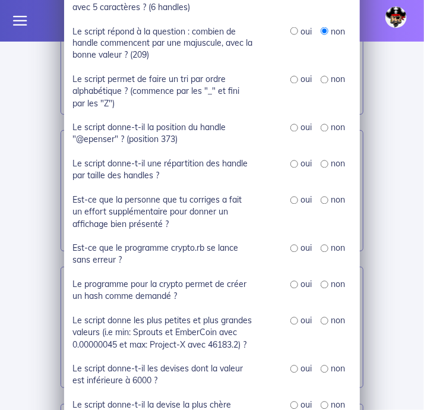
scroll to position [487, 0]
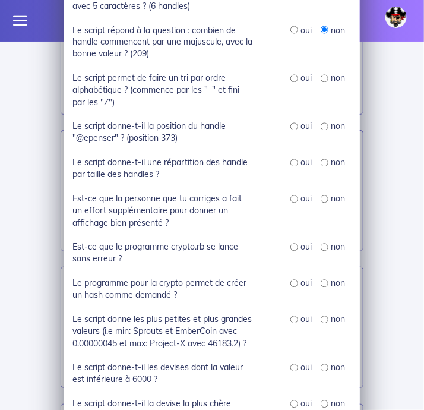
click at [326, 82] on input "radio" at bounding box center [325, 79] width 8 height 8
radio input "true"
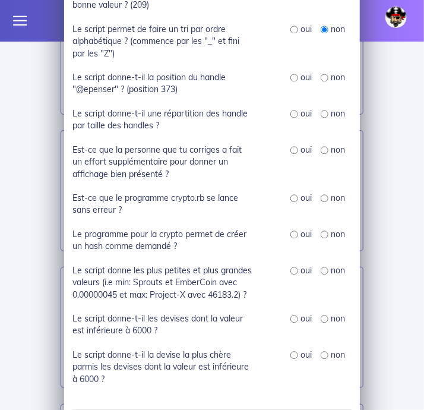
scroll to position [537, 0]
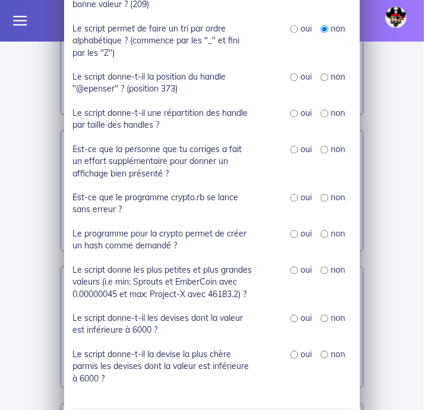
click at [231, 150] on label "Est-ce que la personne que tu corriges a fait un effort supplémentaire pour don…" at bounding box center [162, 161] width 180 height 36
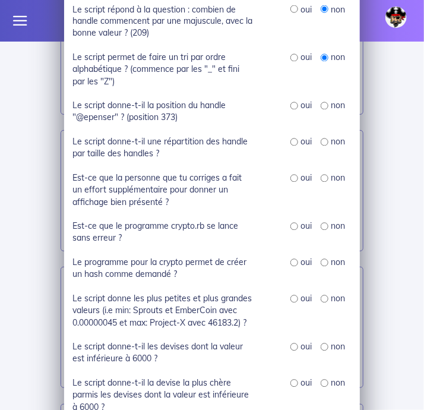
scroll to position [510, 0]
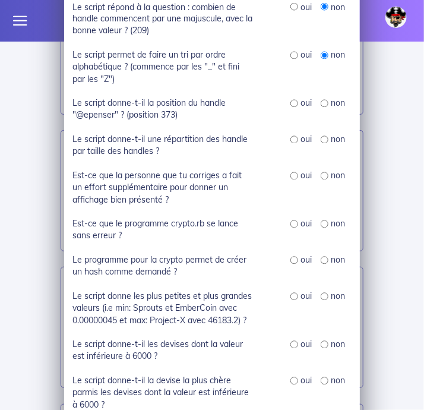
click at [293, 107] on input "radio" at bounding box center [294, 104] width 8 height 8
radio input "true"
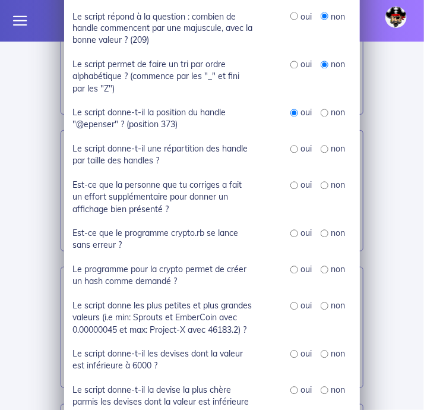
scroll to position [502, 0]
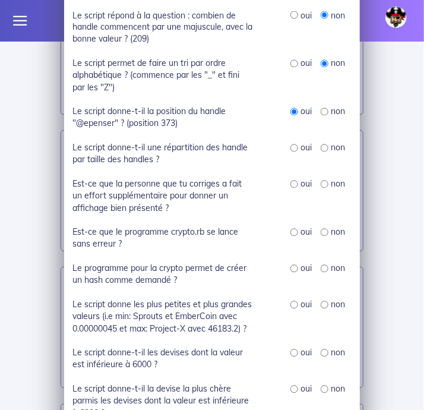
click at [290, 152] on input "radio" at bounding box center [294, 148] width 8 height 8
radio input "true"
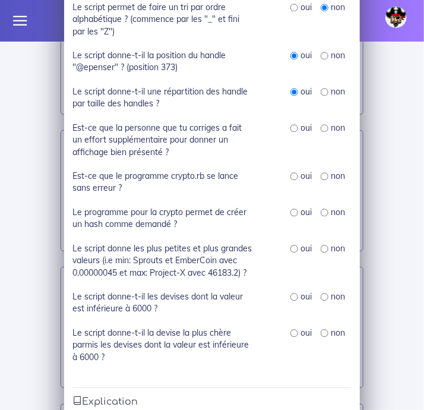
scroll to position [567, 0]
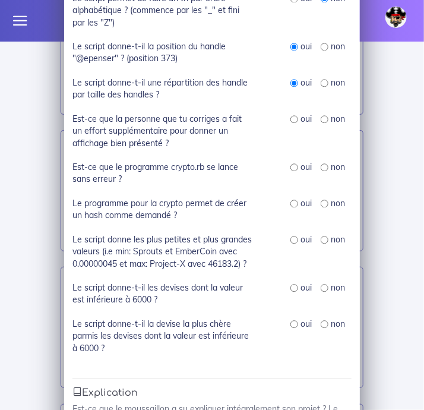
click at [293, 120] on input "radio" at bounding box center [294, 119] width 8 height 8
radio input "true"
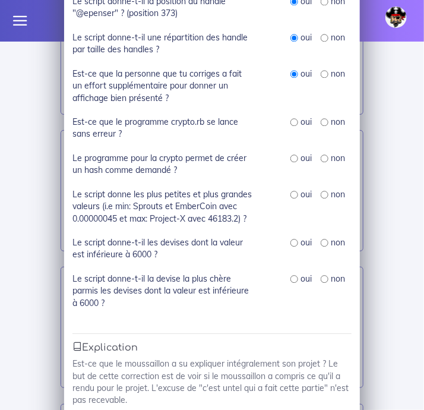
scroll to position [620, 0]
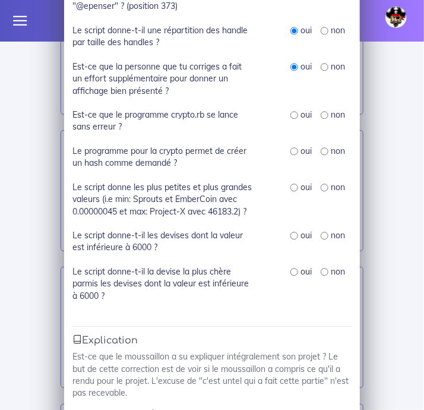
click at [298, 119] on div "oui" at bounding box center [300, 115] width 21 height 12
click at [291, 116] on input "radio" at bounding box center [294, 115] width 8 height 8
radio input "true"
click at [293, 154] on input "radio" at bounding box center [294, 151] width 8 height 8
radio input "true"
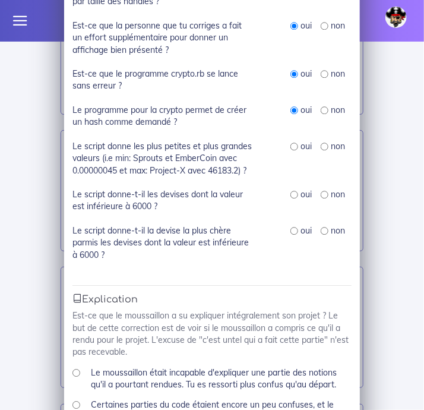
scroll to position [664, 0]
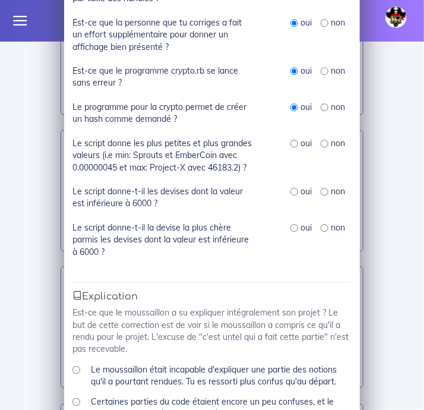
click at [293, 145] on input "radio" at bounding box center [294, 143] width 8 height 8
radio input "true"
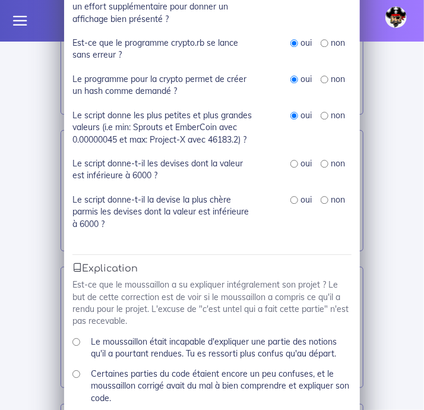
scroll to position [693, 0]
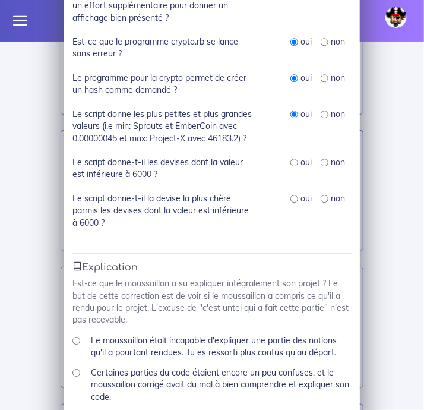
click at [293, 166] on input "radio" at bounding box center [294, 162] width 8 height 8
radio input "true"
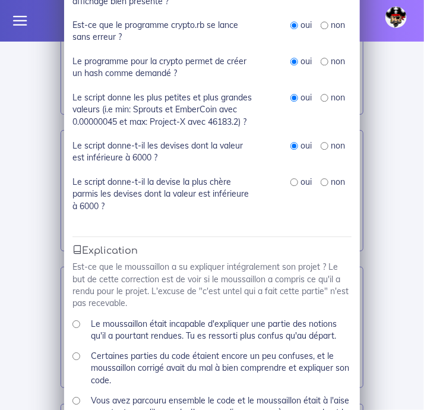
scroll to position [710, 0]
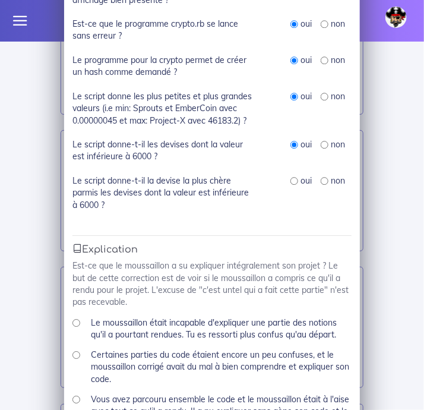
click at [294, 182] on input "radio" at bounding box center [294, 181] width 8 height 8
radio input "true"
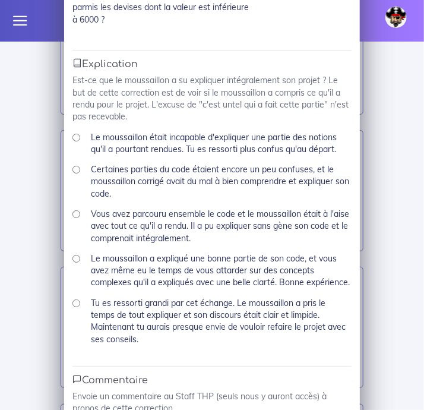
scroll to position [902, 0]
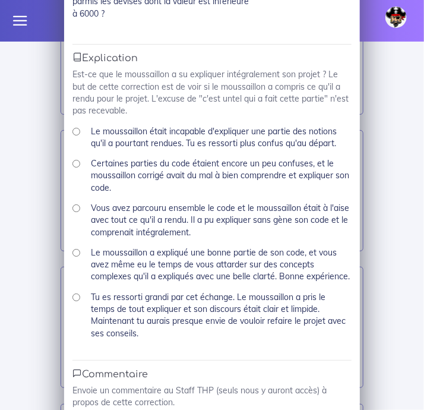
click at [77, 212] on input "Vous avez parcouru ensemble le code et le moussaillon était à l'aise avec tout …" at bounding box center [76, 208] width 8 height 8
radio input "true"
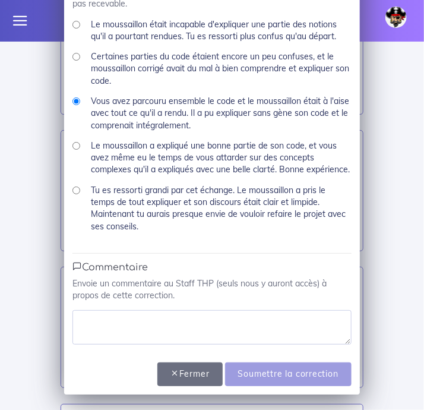
scroll to position [1022, 0]
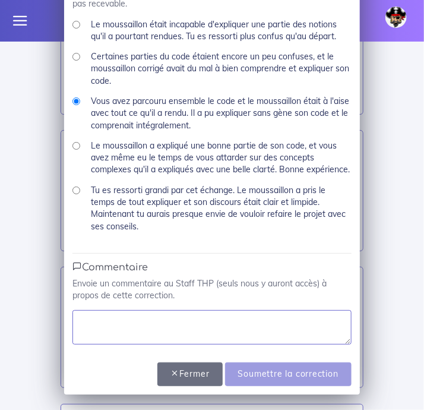
click at [177, 325] on textarea at bounding box center [211, 327] width 279 height 34
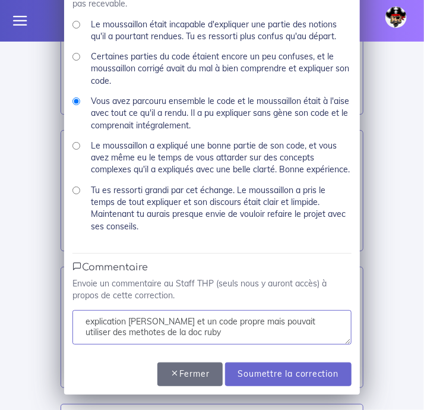
click at [298, 329] on textarea "explication claire et un code propre mais pouvait utiliser des methotes de la d…" at bounding box center [211, 327] width 279 height 34
click at [229, 336] on textarea "explication claire et un code propre mais pouvait utiliser encore plus des meth…" at bounding box center [211, 327] width 279 height 34
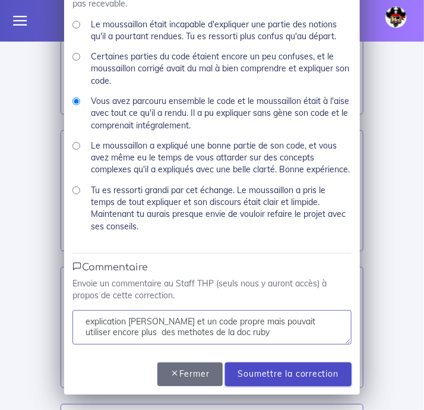
type textarea "explication claire et un code propre mais pouvait utiliser encore plus des meth…"
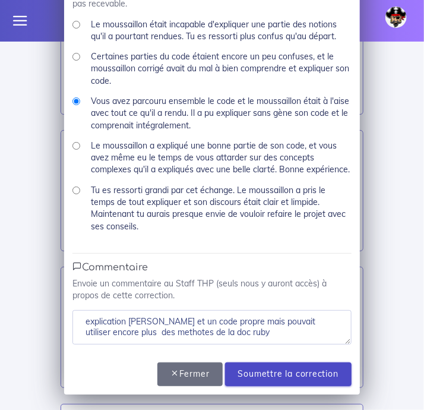
click at [248, 371] on input "Soumettre la correction" at bounding box center [288, 374] width 126 height 24
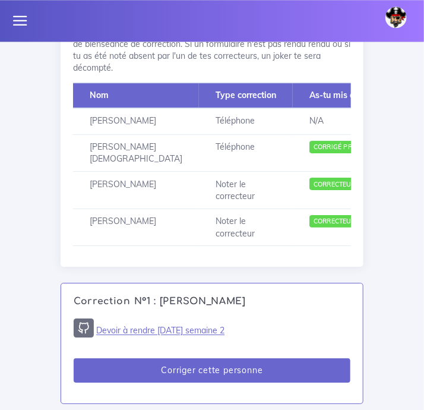
scroll to position [792, 0]
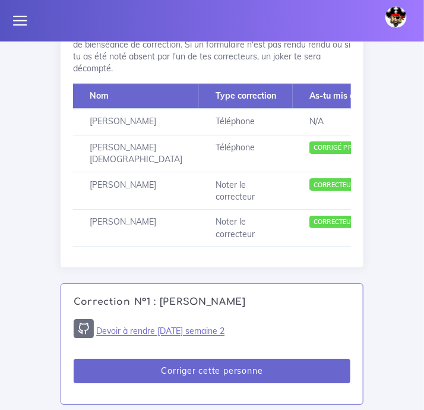
click at [65, 180] on div "Voici comment les corrections vont se passer. Tu vas devoir corriger 2 projets.…" at bounding box center [212, 48] width 303 height 439
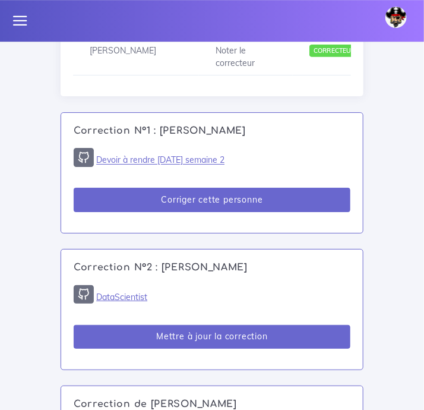
scroll to position [964, 0]
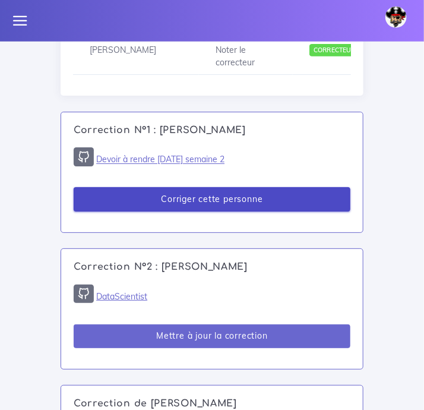
click at [208, 211] on button "Corriger cette personne" at bounding box center [212, 199] width 277 height 24
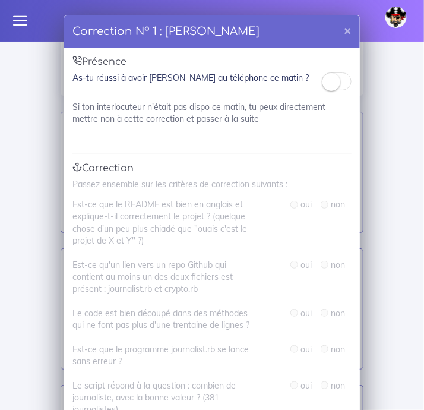
click at [332, 83] on small at bounding box center [331, 82] width 18 height 18
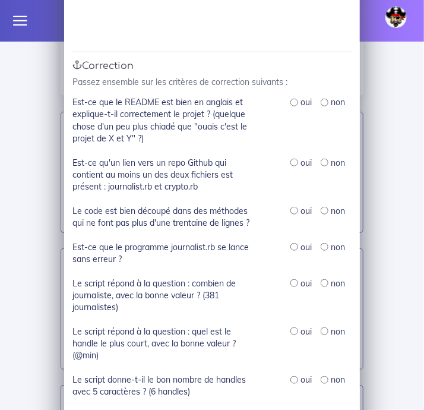
scroll to position [109, 0]
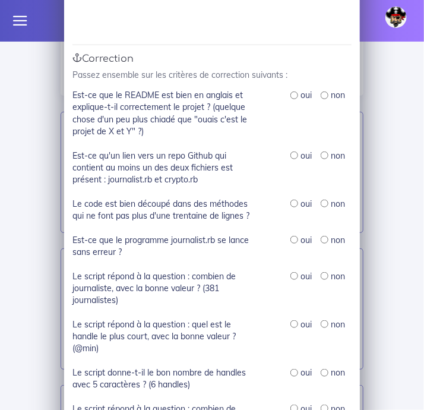
click at [294, 158] on input "radio" at bounding box center [294, 155] width 8 height 8
radio input "true"
click at [291, 210] on div "oui" at bounding box center [300, 204] width 21 height 12
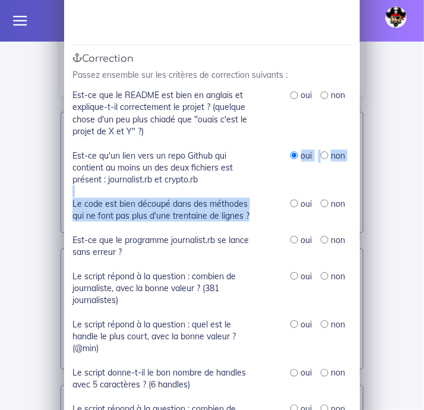
drag, startPoint x: 291, startPoint y: 210, endPoint x: 270, endPoint y: 153, distance: 60.6
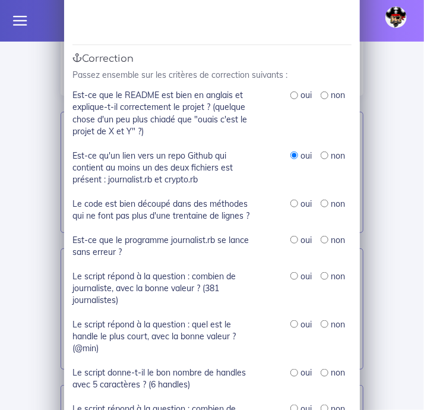
click at [270, 154] on div "oui non" at bounding box center [310, 168] width 99 height 36
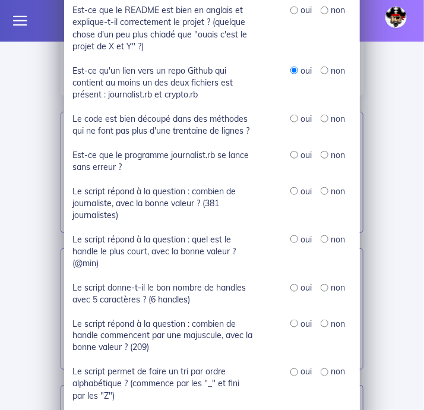
scroll to position [197, 0]
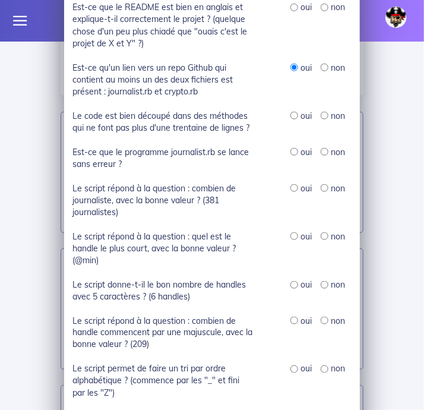
click at [292, 119] on input "radio" at bounding box center [294, 116] width 8 height 8
radio input "true"
click at [294, 155] on input "radio" at bounding box center [294, 152] width 8 height 8
radio input "true"
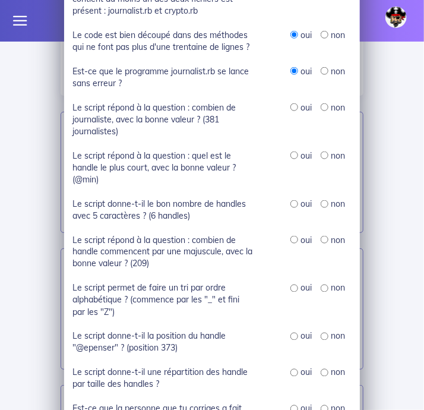
scroll to position [280, 0]
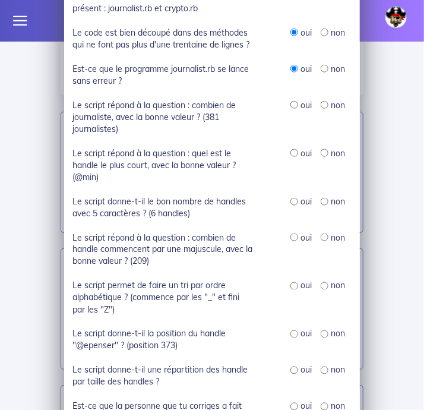
click at [294, 106] on input "radio" at bounding box center [294, 105] width 8 height 8
radio input "true"
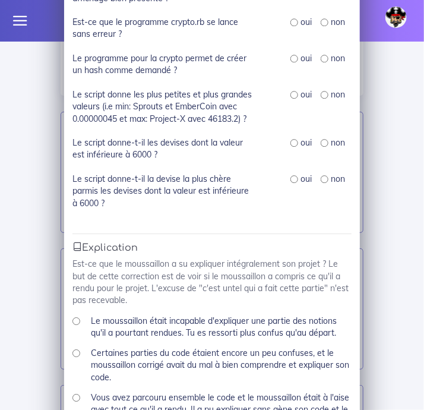
scroll to position [712, 0]
click at [293, 181] on input "radio" at bounding box center [294, 179] width 8 height 8
radio input "true"
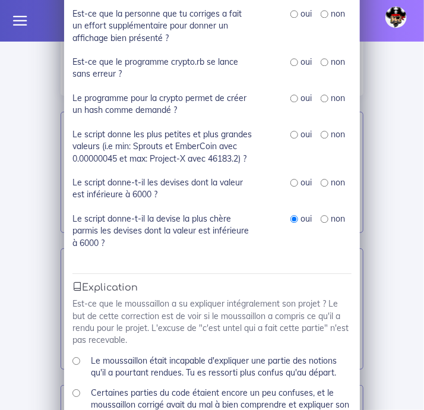
scroll to position [672, 0]
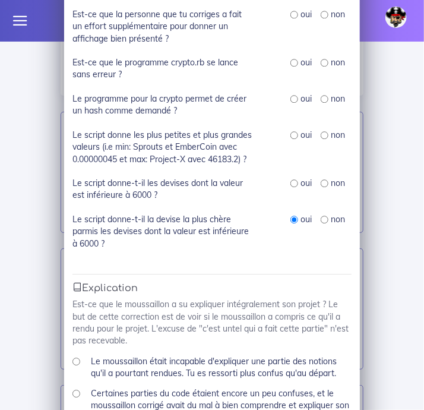
click at [293, 185] on input "radio" at bounding box center [294, 183] width 8 height 8
radio input "true"
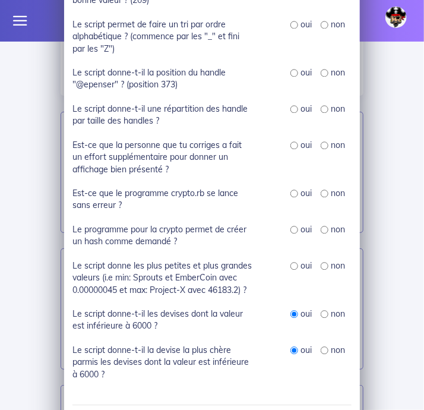
scroll to position [541, 0]
click at [294, 146] on input "radio" at bounding box center [294, 145] width 8 height 8
radio input "true"
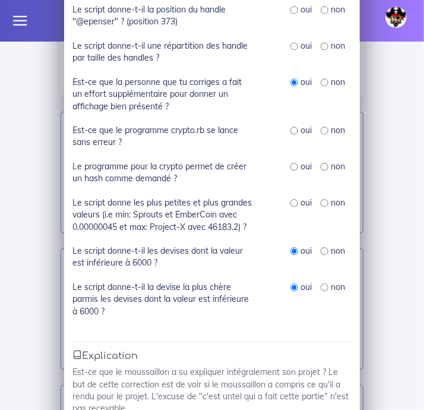
scroll to position [605, 0]
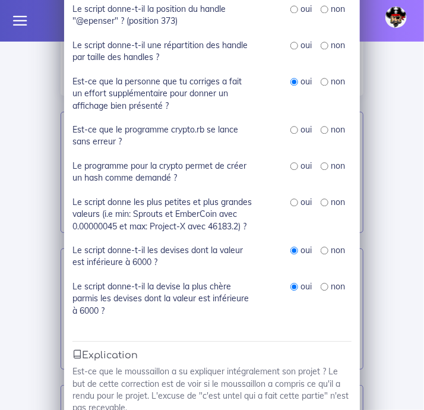
click at [296, 131] on input "radio" at bounding box center [294, 130] width 8 height 8
radio input "true"
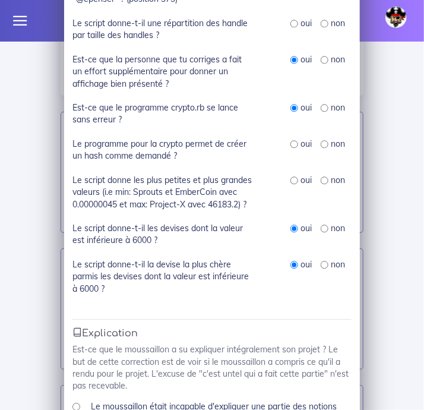
scroll to position [628, 0]
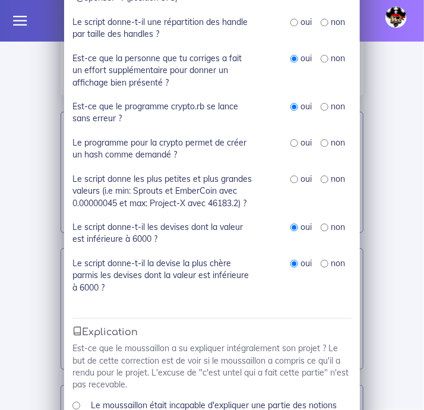
click at [294, 145] on input "radio" at bounding box center [294, 143] width 8 height 8
radio input "true"
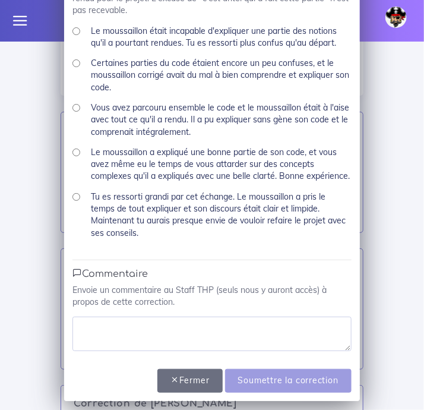
scroll to position [992, 0]
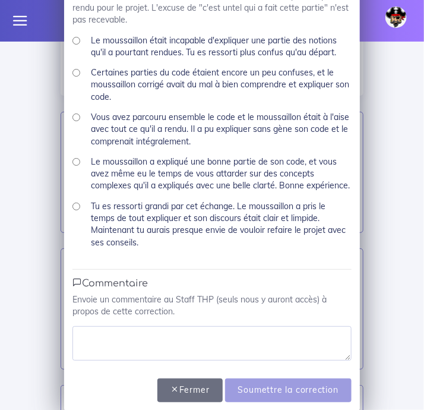
click at [80, 121] on input "Vous avez parcouru ensemble le code et le moussaillon était à l'aise avec tout …" at bounding box center [76, 117] width 8 height 8
radio input "true"
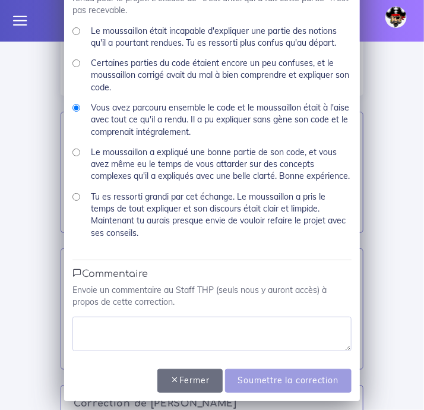
scroll to position [1003, 0]
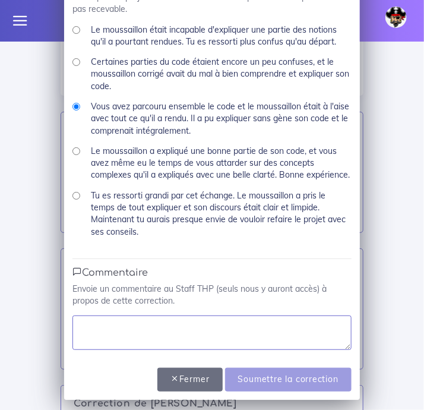
click at [188, 337] on textarea at bounding box center [211, 332] width 279 height 34
click at [126, 344] on textarea "explication et code propre" at bounding box center [211, 332] width 279 height 34
click at [121, 346] on textarea "explicationclaire et code propre" at bounding box center [211, 332] width 279 height 34
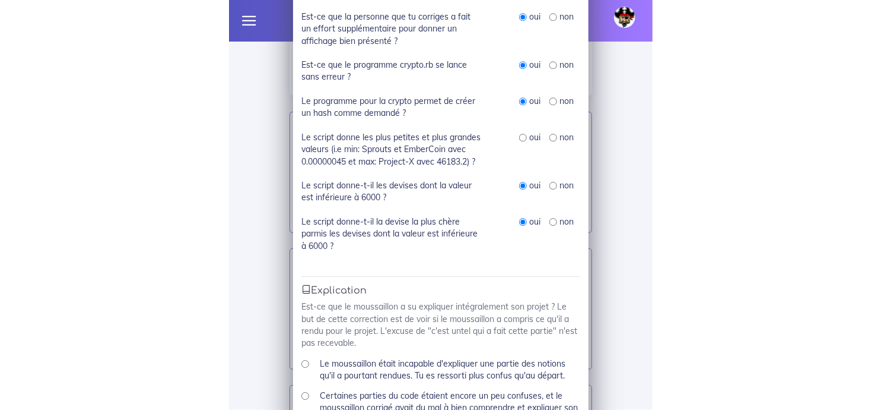
scroll to position [669, 0]
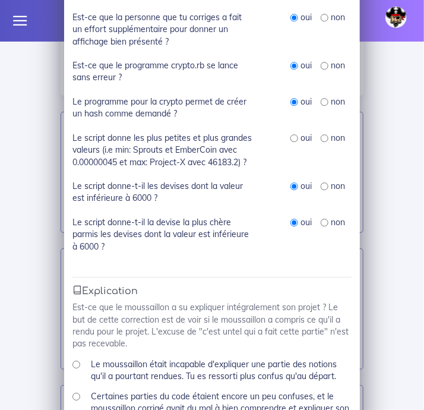
type textarea "explication claire et code propre"
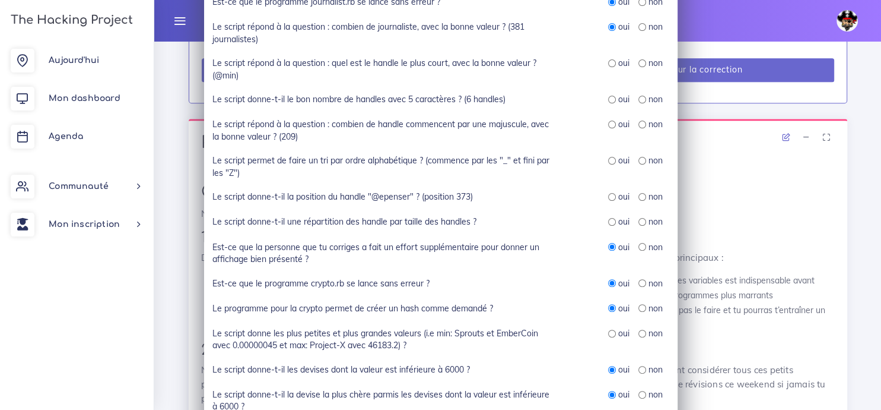
scroll to position [268, 0]
